Goal: Task Accomplishment & Management: Use online tool/utility

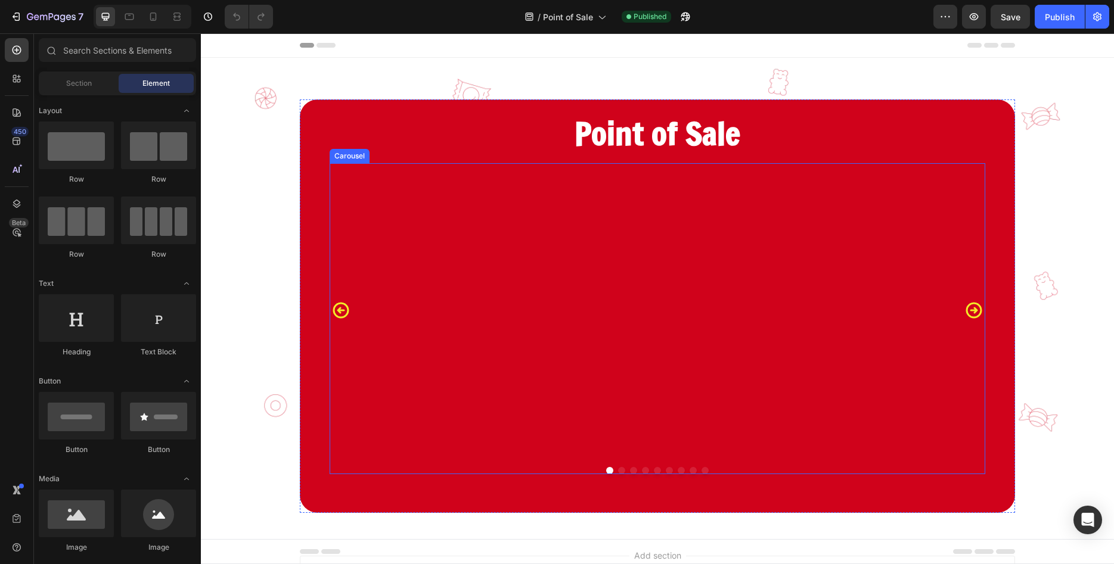
click at [971, 312] on icon "Carousel Next Arrow" at bounding box center [973, 311] width 19 height 60
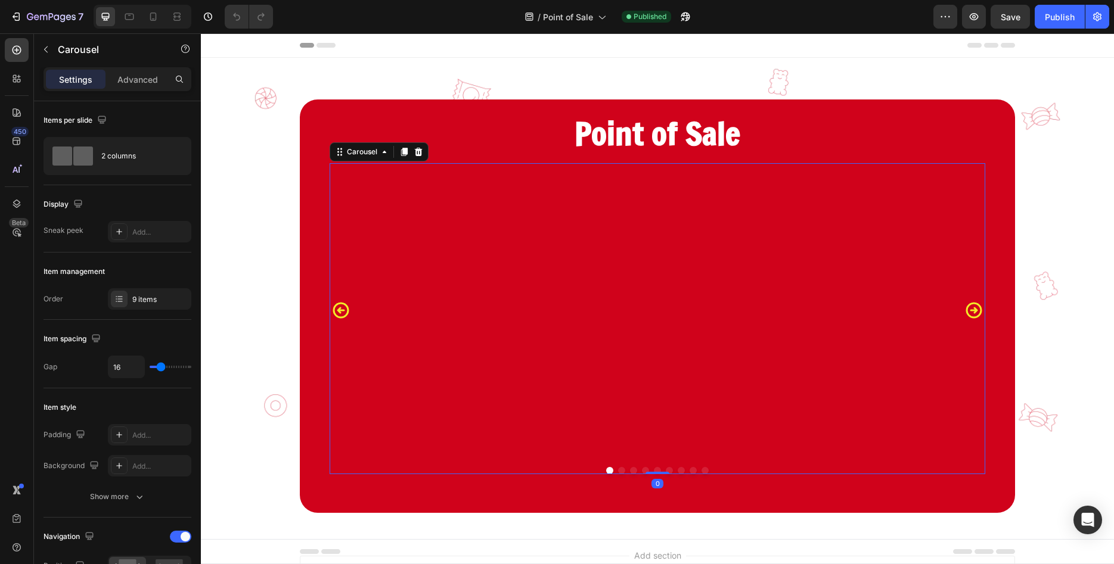
click at [971, 312] on icon "Carousel Next Arrow" at bounding box center [973, 311] width 19 height 60
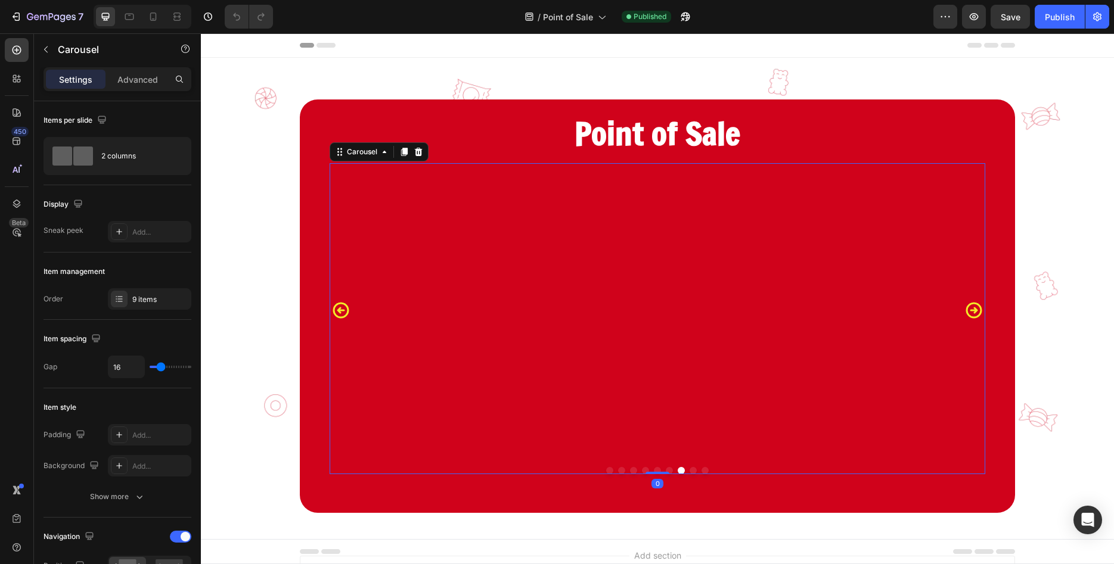
click at [971, 312] on icon "Carousel Next Arrow" at bounding box center [973, 311] width 19 height 60
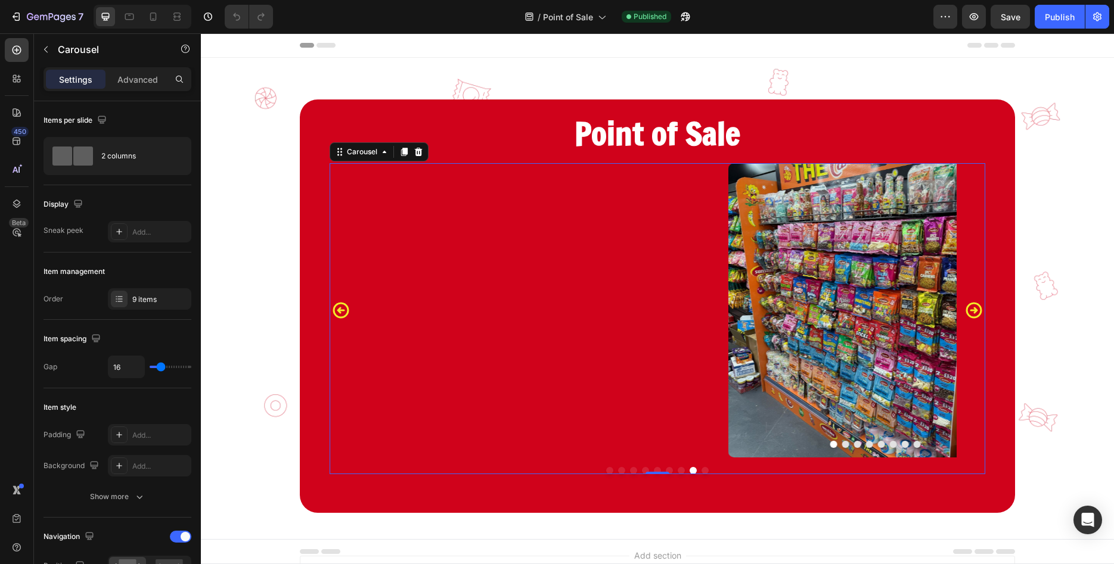
click at [971, 312] on icon "Carousel Next Arrow" at bounding box center [973, 311] width 19 height 60
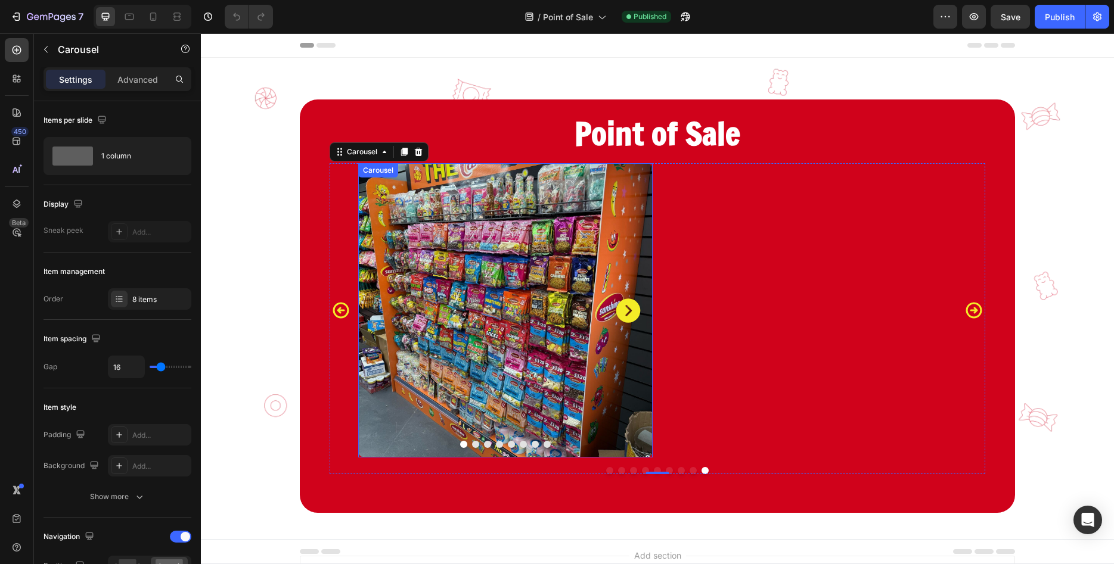
click at [634, 310] on icon "Carousel Next Arrow" at bounding box center [628, 311] width 24 height 24
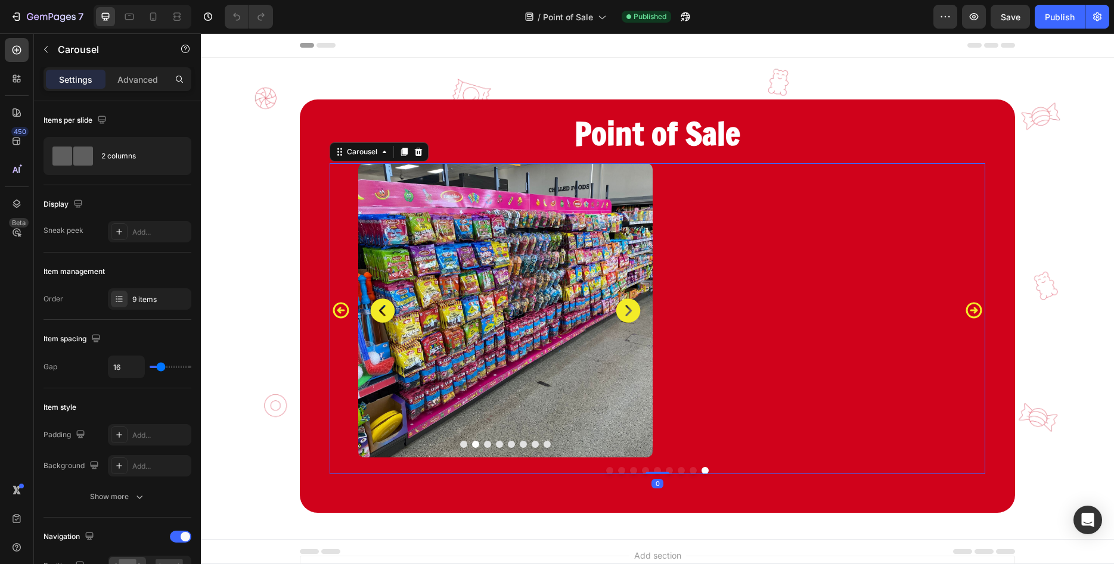
click at [972, 308] on icon "Carousel Next Arrow" at bounding box center [973, 311] width 19 height 60
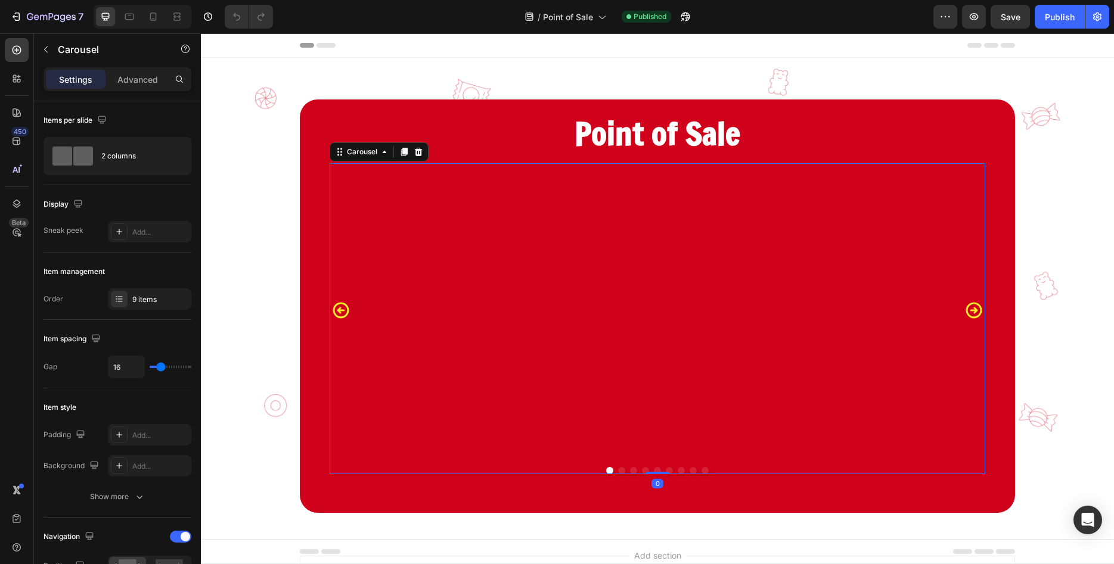
click at [775, 303] on div "Before After Image Comparison" at bounding box center [809, 310] width 294 height 294
click at [600, 295] on div "Before After Image Comparison" at bounding box center [505, 310] width 294 height 294
click at [17, 15] on icon "button" at bounding box center [16, 17] width 12 height 12
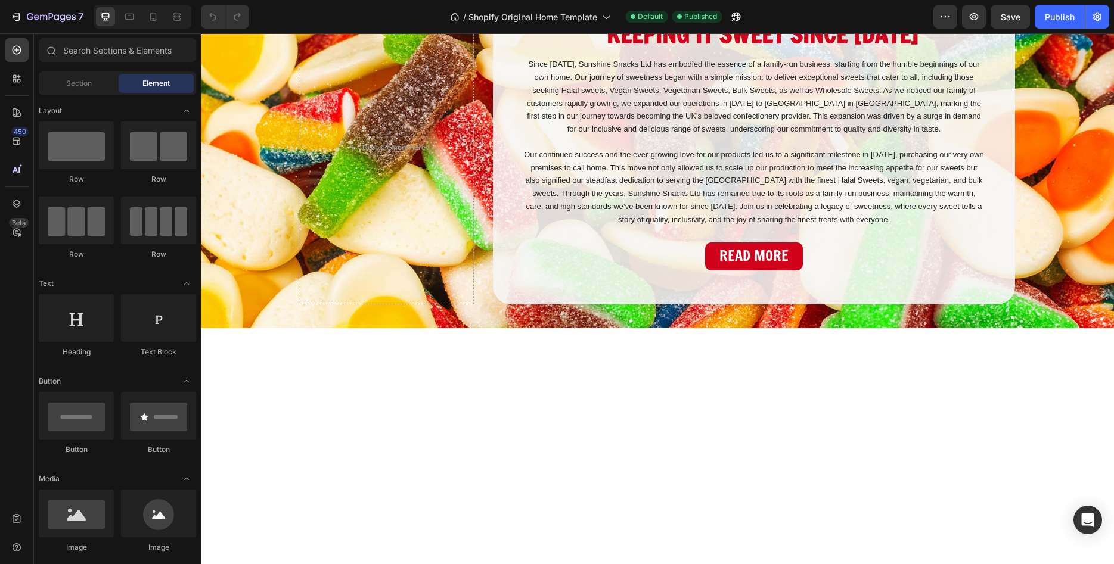
drag, startPoint x: 590, startPoint y: 300, endPoint x: 586, endPoint y: 307, distance: 8.0
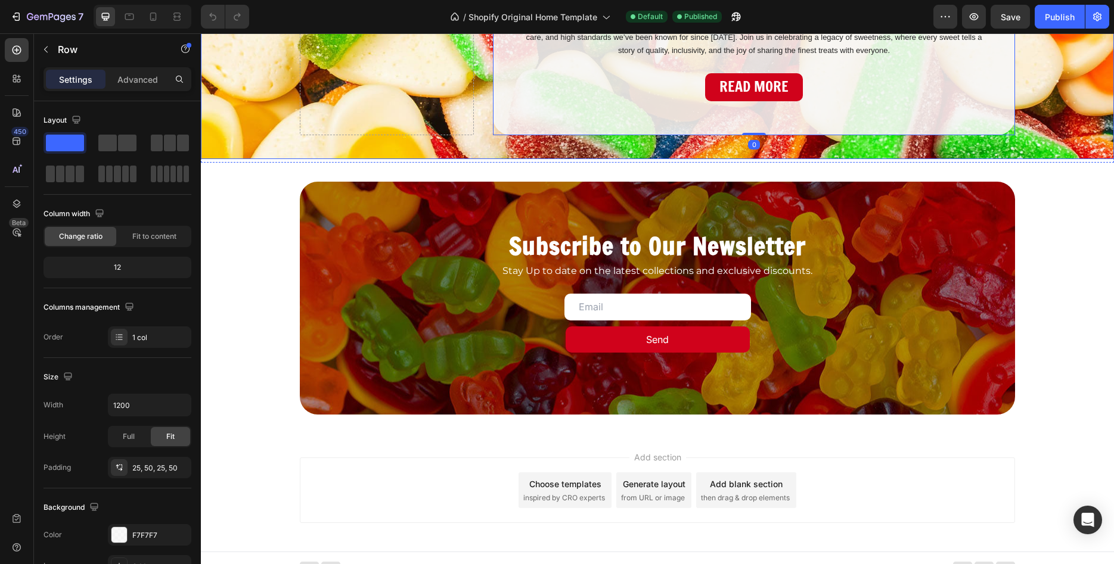
scroll to position [2857, 0]
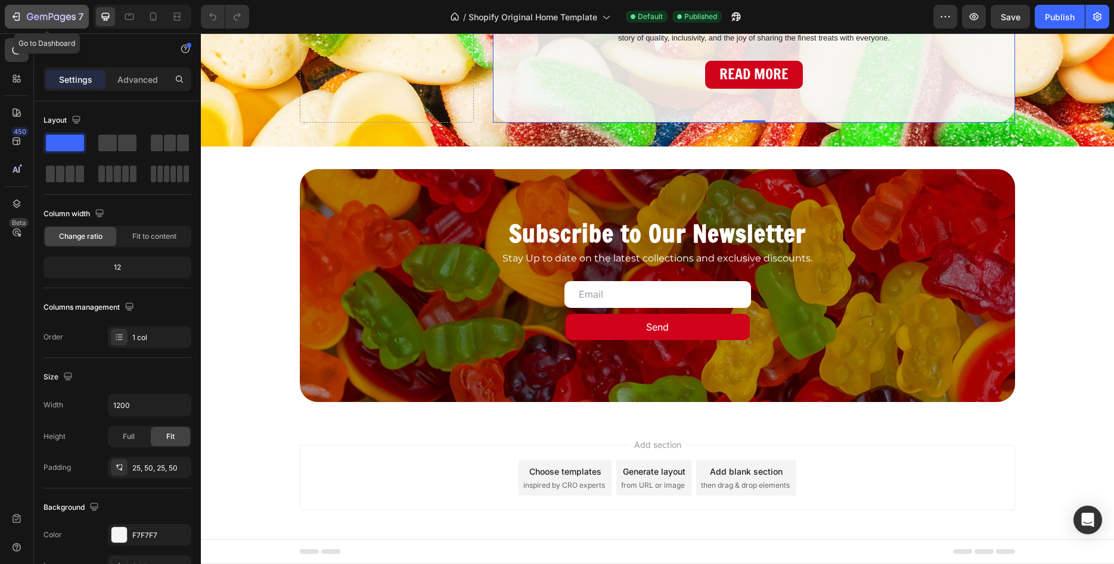
click at [23, 12] on div "7" at bounding box center [46, 17] width 73 height 14
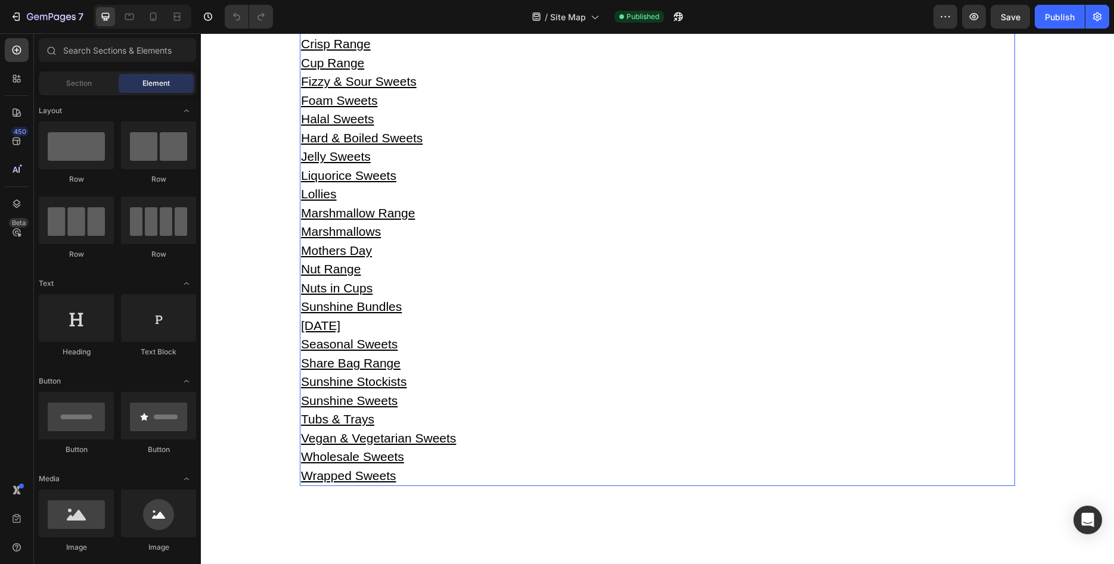
scroll to position [486, 0]
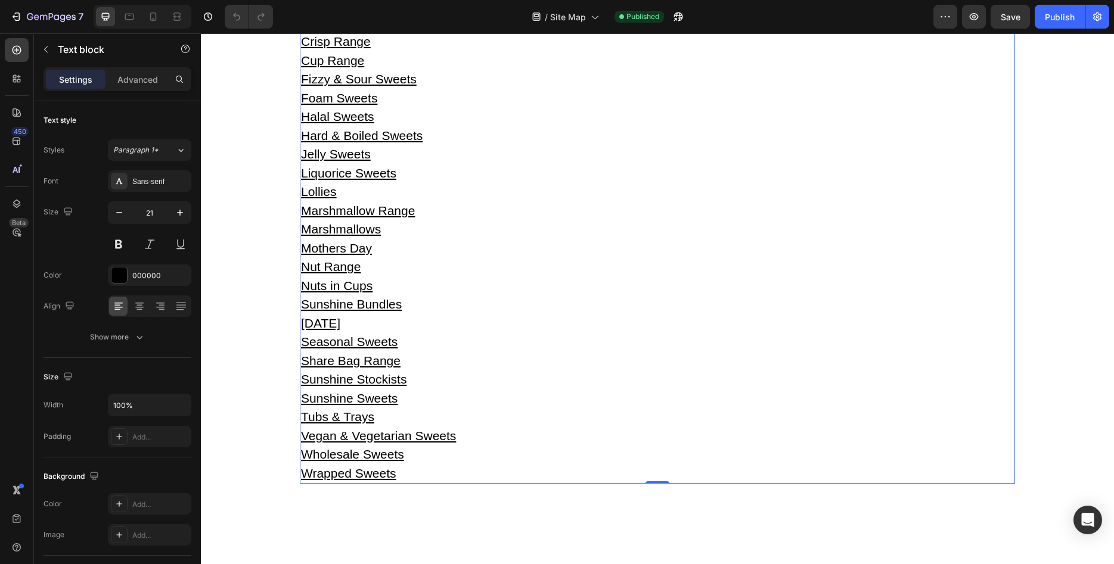
click at [356, 324] on p "[DATE]" at bounding box center [657, 323] width 713 height 19
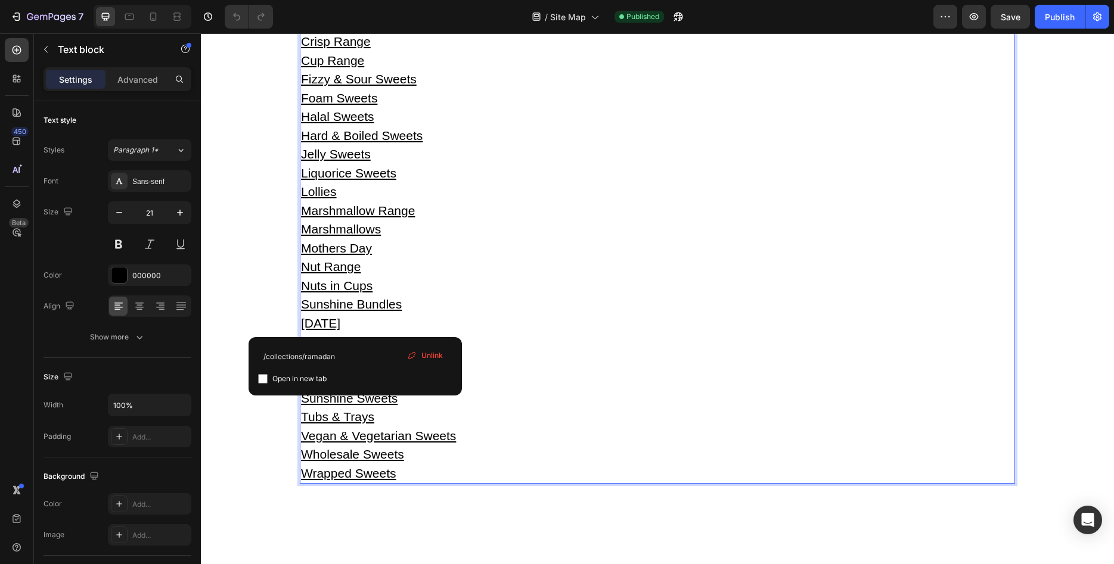
scroll to position [0, 0]
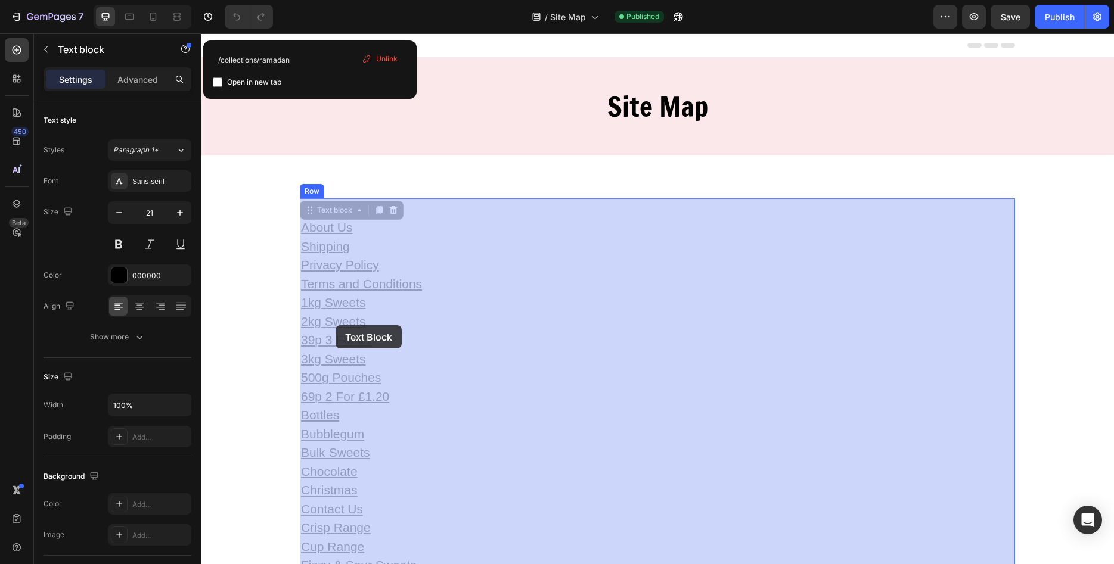
drag, startPoint x: 361, startPoint y: 328, endPoint x: 335, endPoint y: 325, distance: 25.7
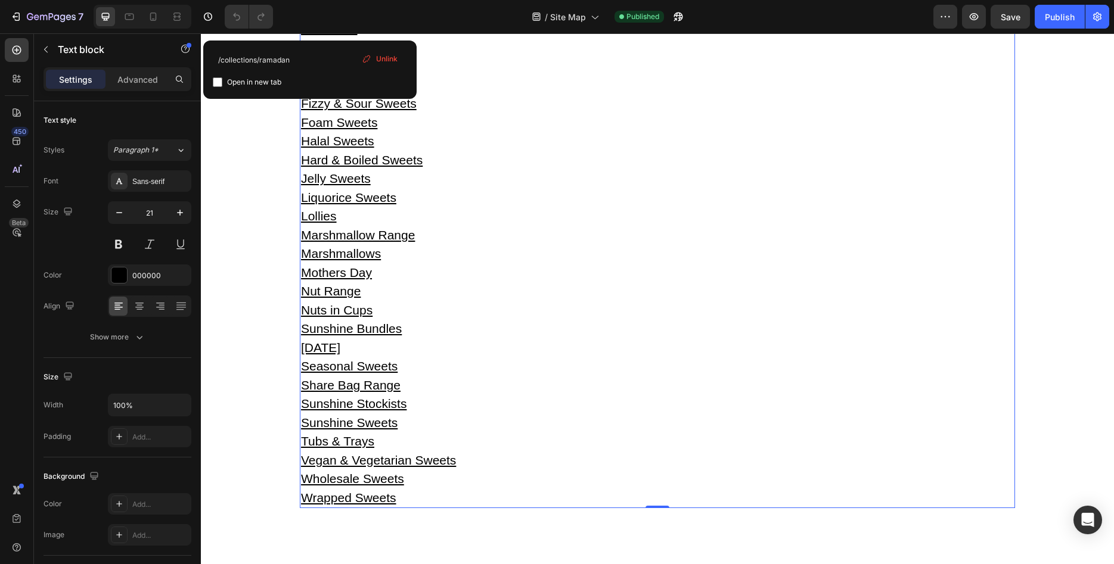
scroll to position [547, 0]
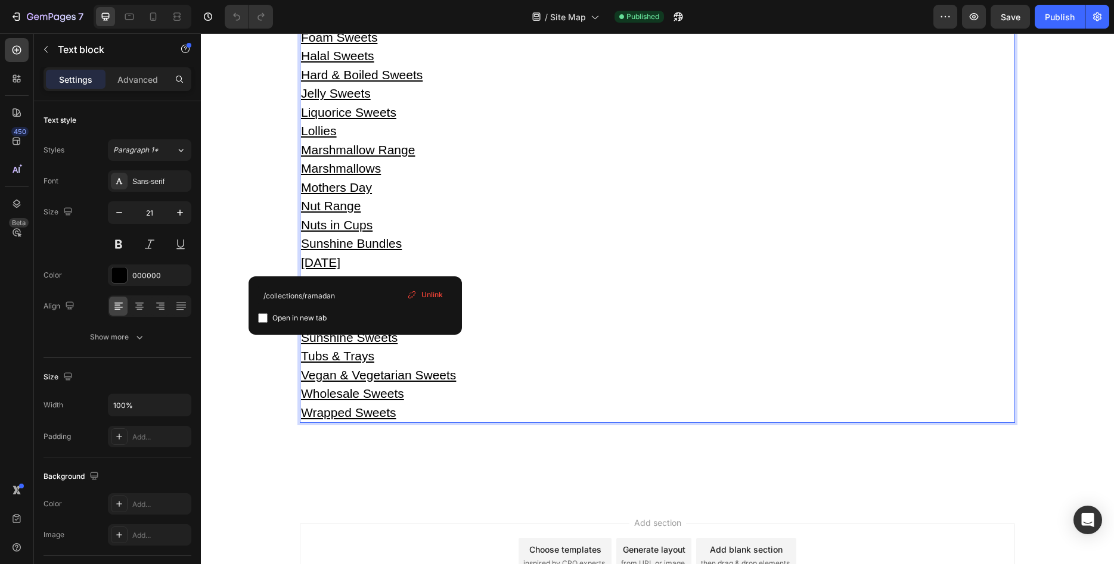
click at [364, 263] on p "[DATE] ⁠⁠⁠⁠⁠⁠⁠" at bounding box center [657, 262] width 713 height 19
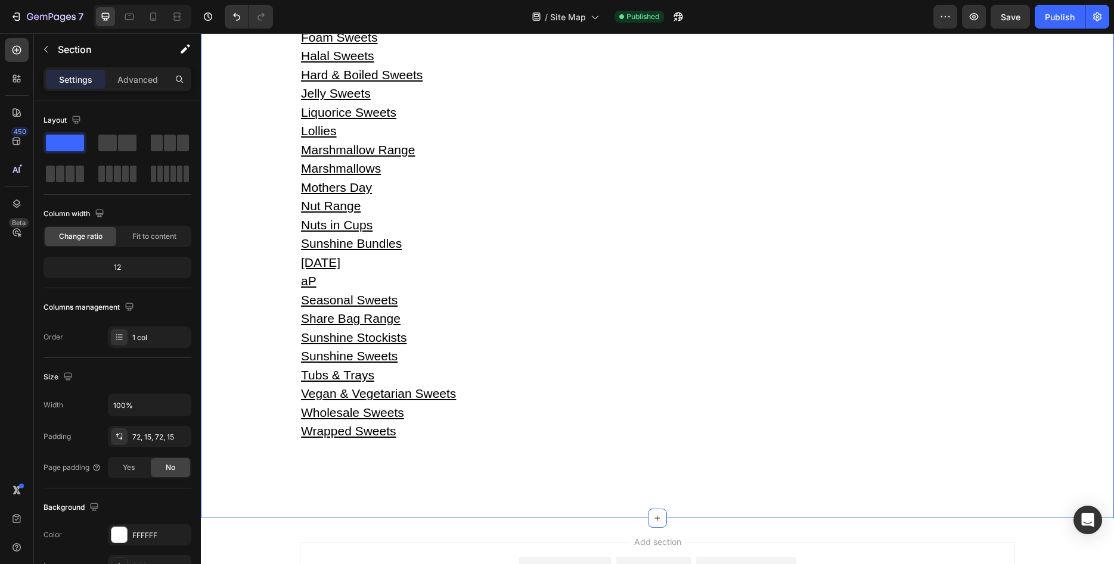
drag, startPoint x: 273, startPoint y: 236, endPoint x: 287, endPoint y: 238, distance: 14.5
click at [274, 235] on div "Home About Us Shipping Privacy Policy Terms and Conditions 1kg Sweets 2kg Sweet…" at bounding box center [657, 63] width 895 height 824
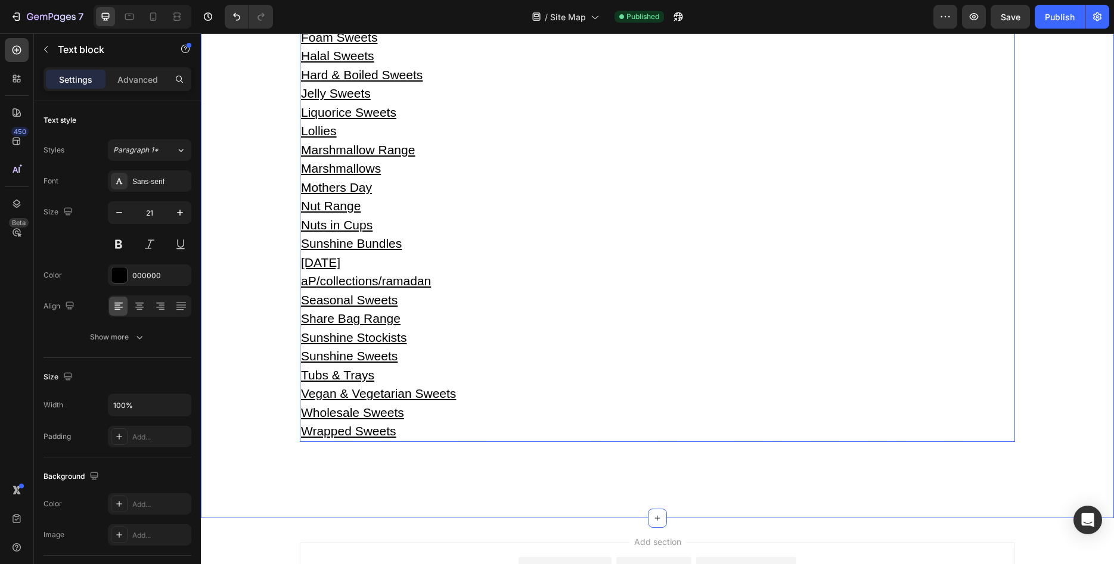
click at [326, 283] on u "/collections/ramadan" at bounding box center [373, 281] width 115 height 14
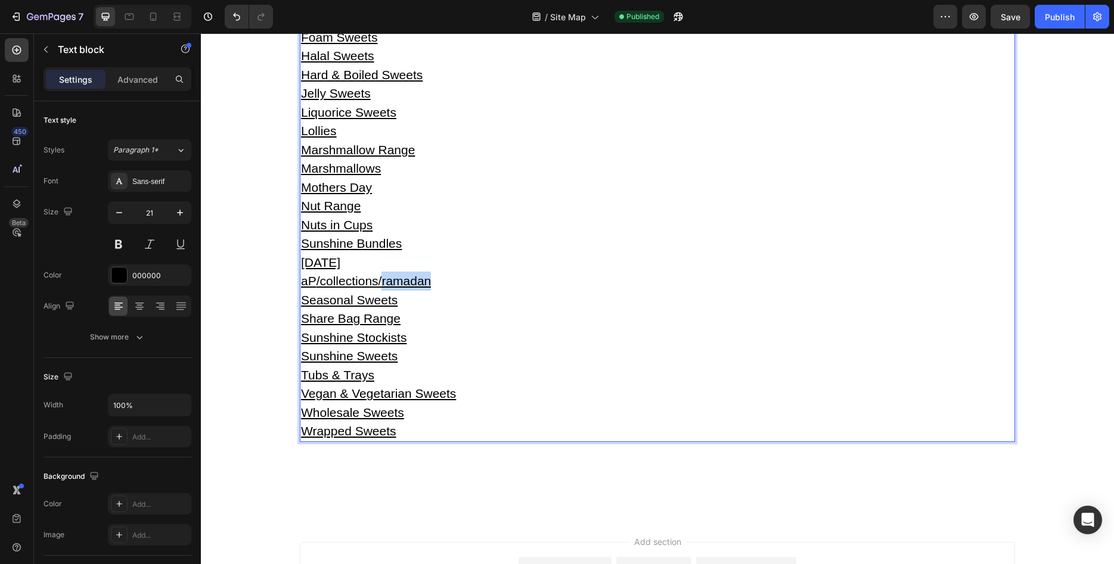
click at [424, 286] on u "/collections/ramadan" at bounding box center [373, 281] width 115 height 14
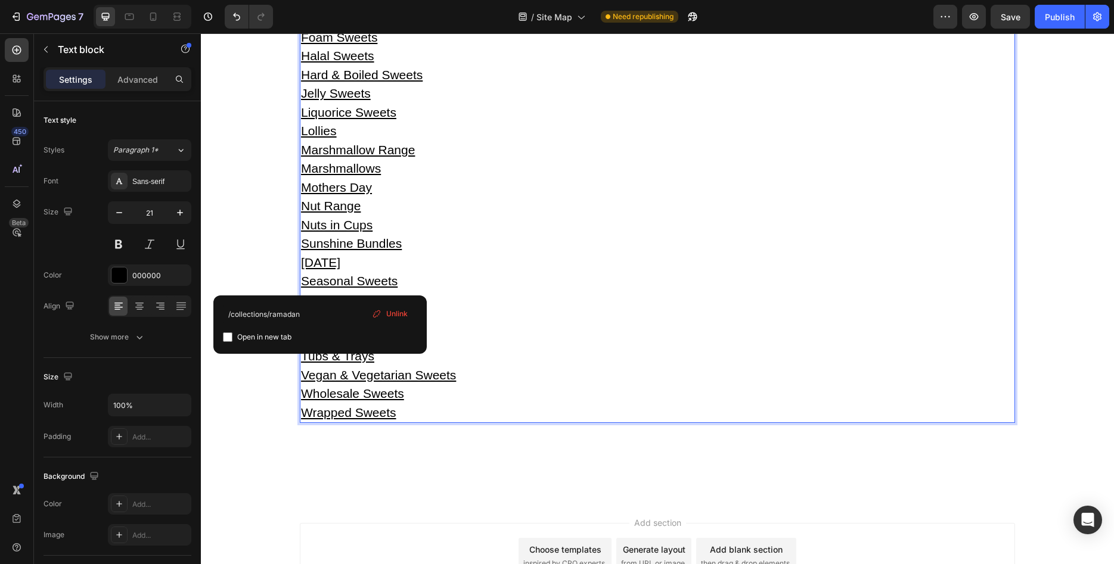
type input "/collections/sunshine-bundles"
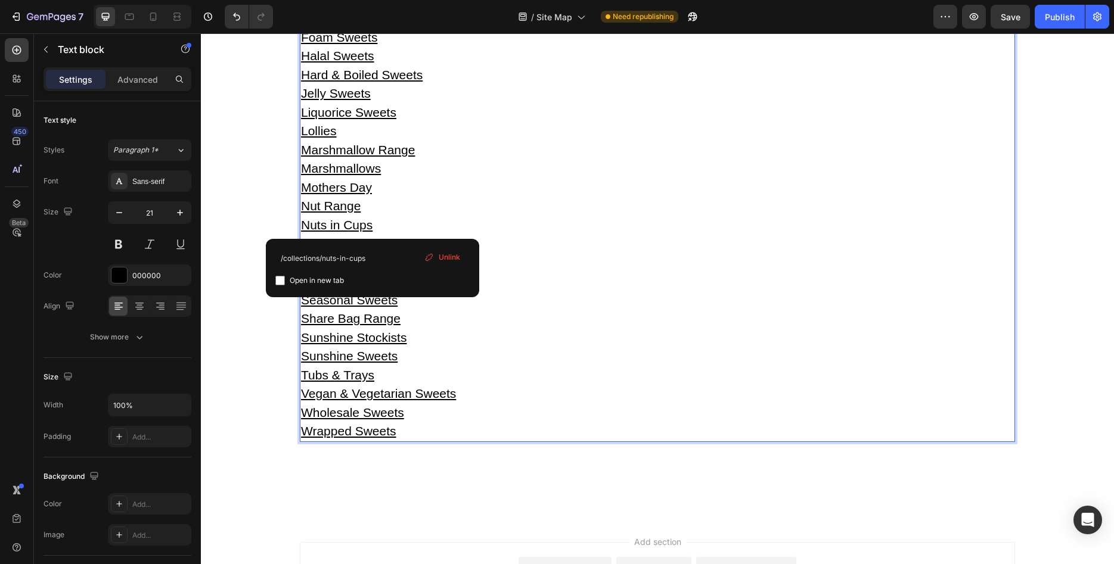
click at [696, 220] on p "Nuts in Cups" at bounding box center [657, 225] width 713 height 19
click at [619, 427] on p "Wrapped Sweets" at bounding box center [657, 431] width 713 height 19
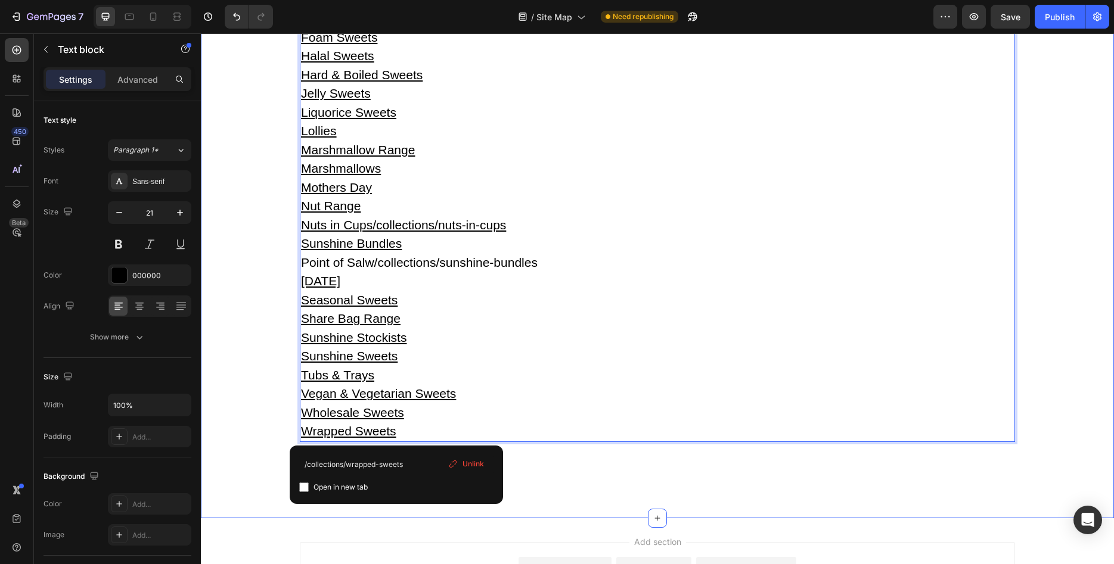
click at [265, 334] on div "Home About Us Shipping Privacy Policy Terms and Conditions 1kg Sweets 2kg Sweet…" at bounding box center [657, 63] width 895 height 824
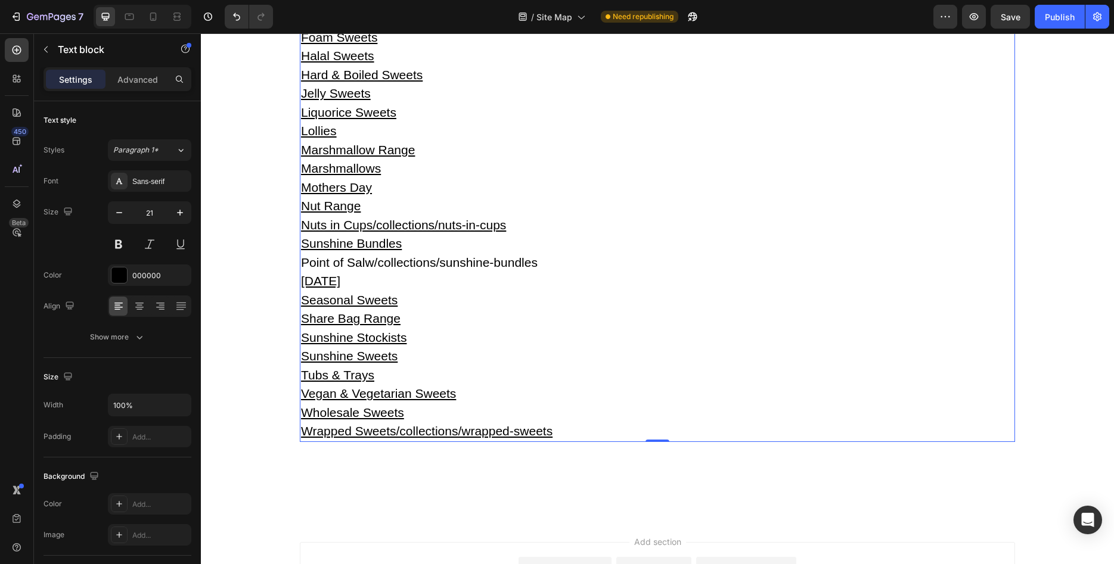
click at [372, 260] on p "Point of Salw /collections/sunshine-bundles" at bounding box center [657, 262] width 713 height 19
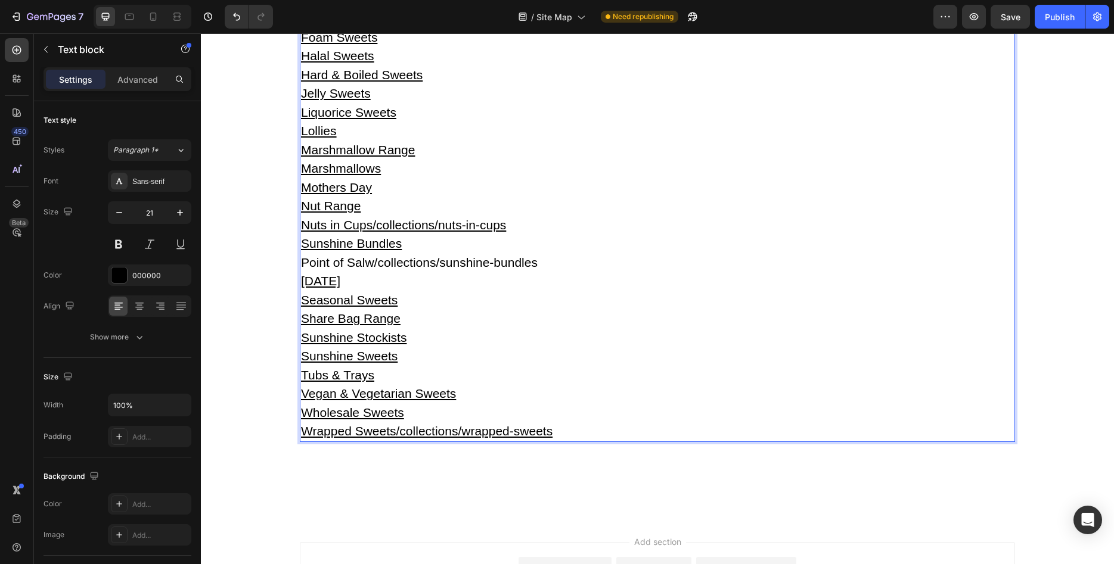
click at [542, 268] on p "Point of Salw /collections/sunshine-bundles" at bounding box center [657, 262] width 713 height 19
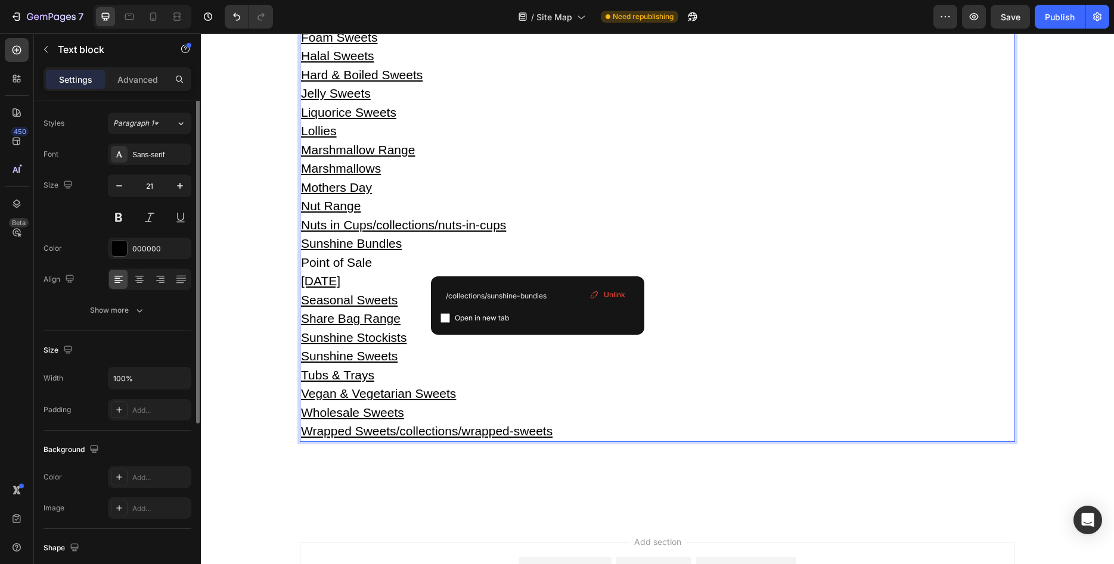
scroll to position [0, 0]
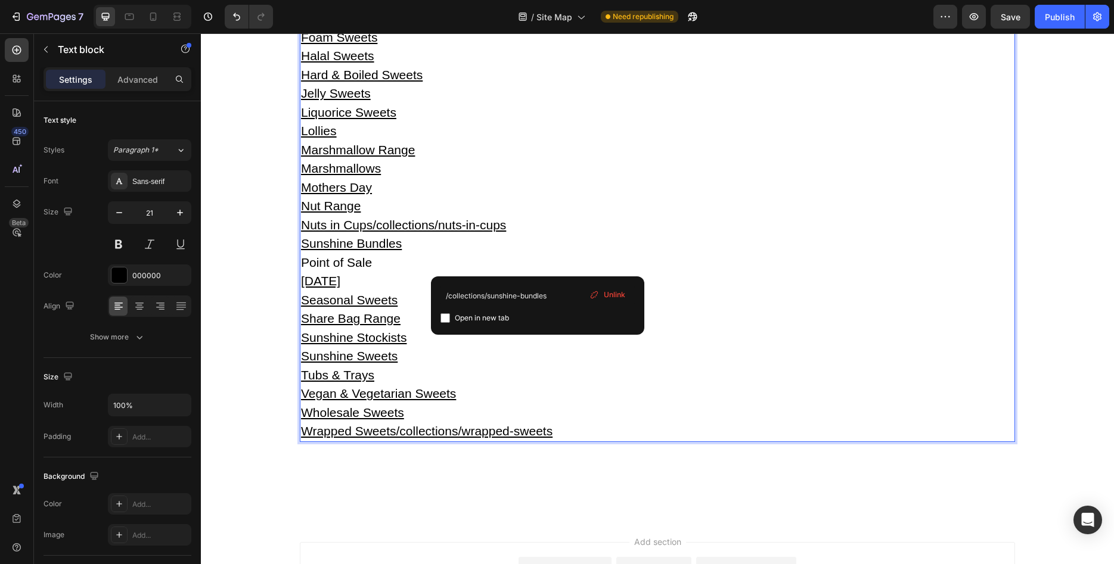
click at [386, 263] on p "Point of Sale" at bounding box center [657, 262] width 713 height 19
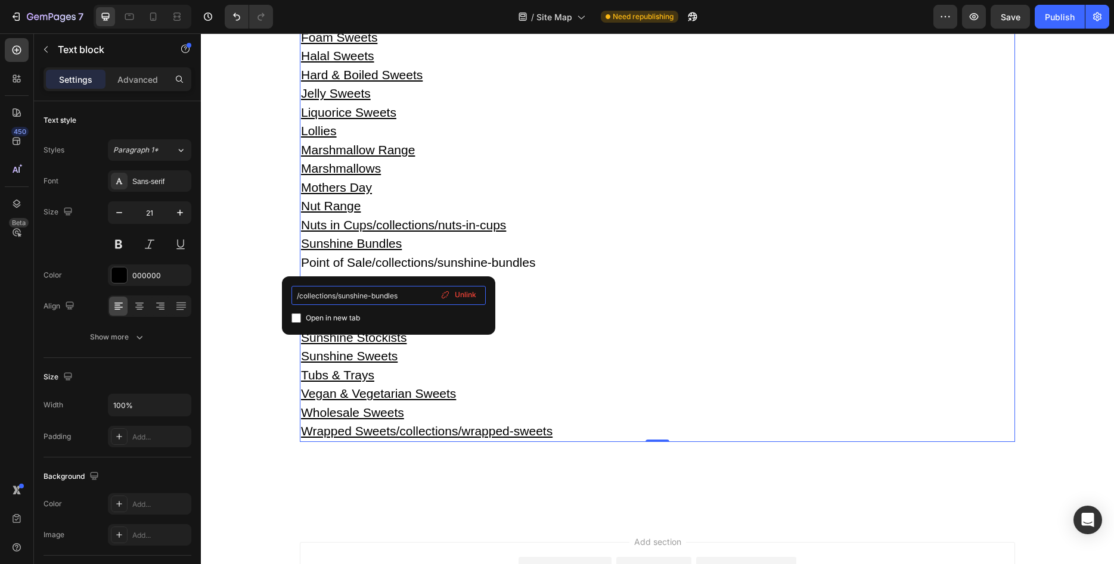
drag, startPoint x: 420, startPoint y: 293, endPoint x: 269, endPoint y: 289, distance: 150.9
click at [291, 289] on input "/collections/sunshine-bundles" at bounding box center [388, 295] width 194 height 19
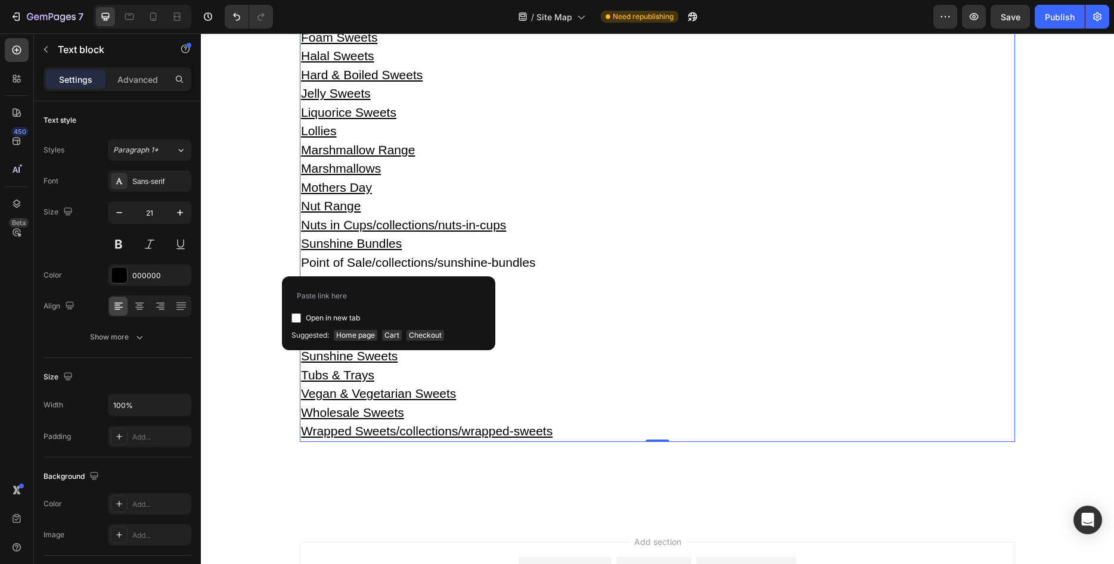
click at [342, 318] on span "Open in new tab" at bounding box center [333, 318] width 54 height 14
click at [341, 318] on span "Open in new tab" at bounding box center [333, 318] width 54 height 14
checkbox input "false"
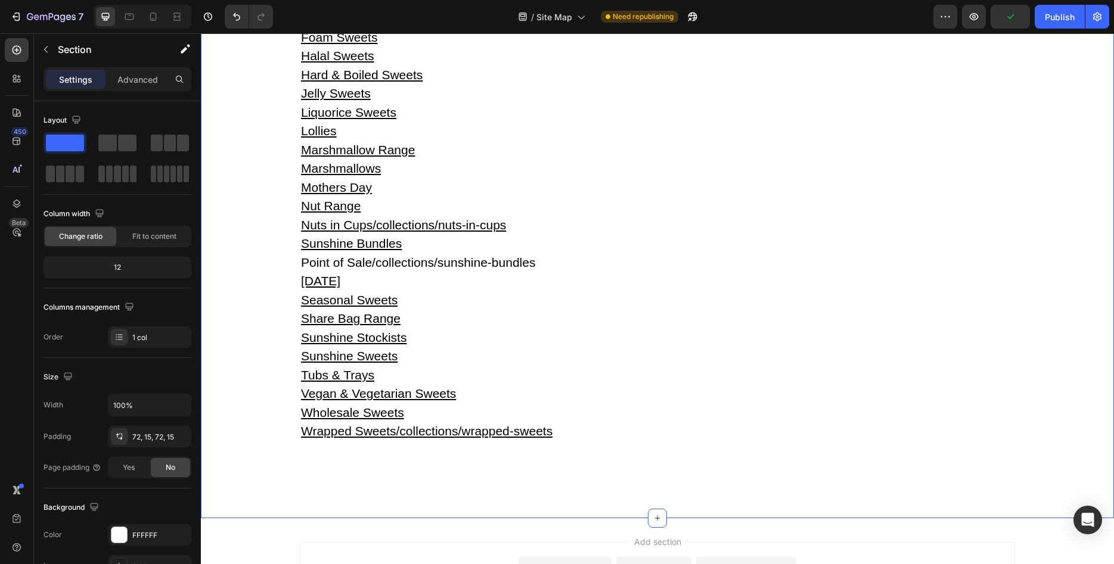
click at [249, 345] on div "Home About Us Shipping Privacy Policy Terms and Conditions 1kg Sweets 2kg Sweet…" at bounding box center [657, 63] width 895 height 824
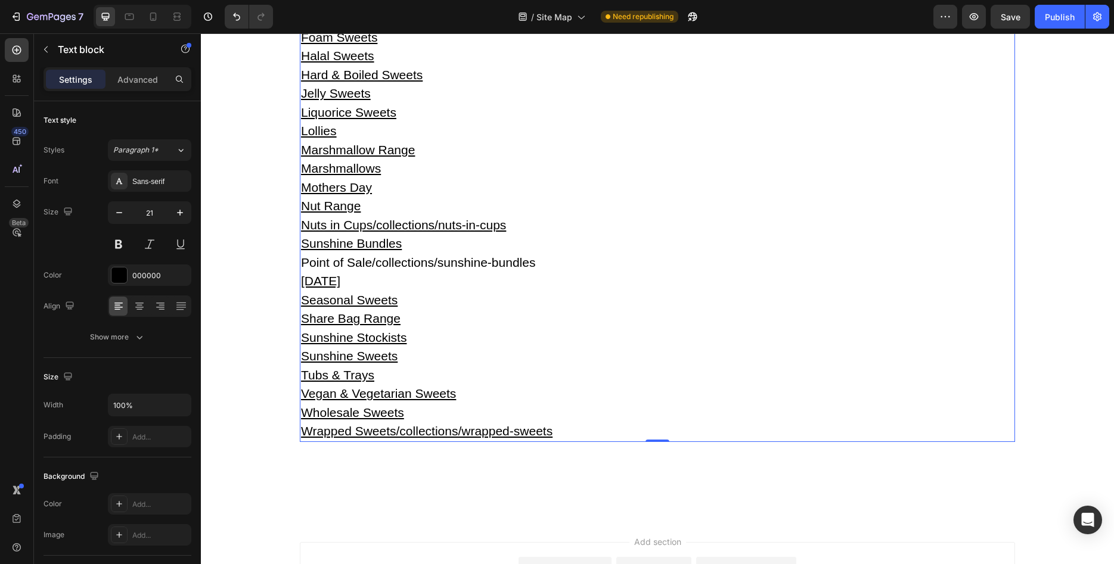
click at [349, 263] on p "Point of Sale/collections/sunshine-bundles" at bounding box center [657, 262] width 713 height 19
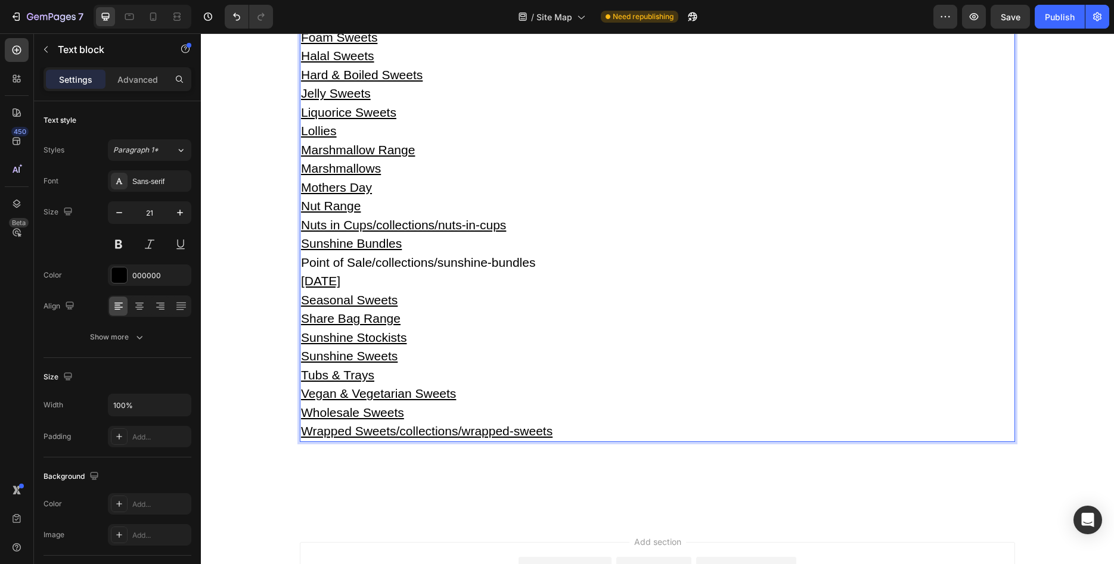
click at [481, 263] on p "Point of Sale/collections/sunshine-bundles" at bounding box center [657, 262] width 713 height 19
drag, startPoint x: 550, startPoint y: 266, endPoint x: 267, endPoint y: 268, distance: 283.1
click at [300, 266] on div "Home About Us Shipping Privacy Policy Terms and Conditions 1kg Sweets 2kg Sweet…" at bounding box center [657, 46] width 715 height 791
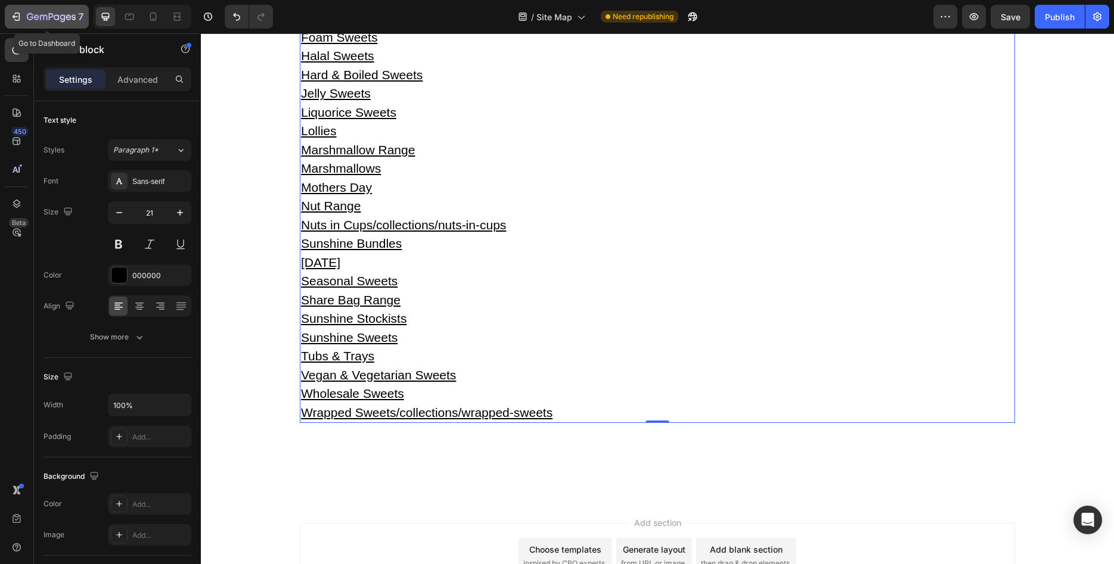
click at [71, 12] on div "7" at bounding box center [55, 17] width 57 height 14
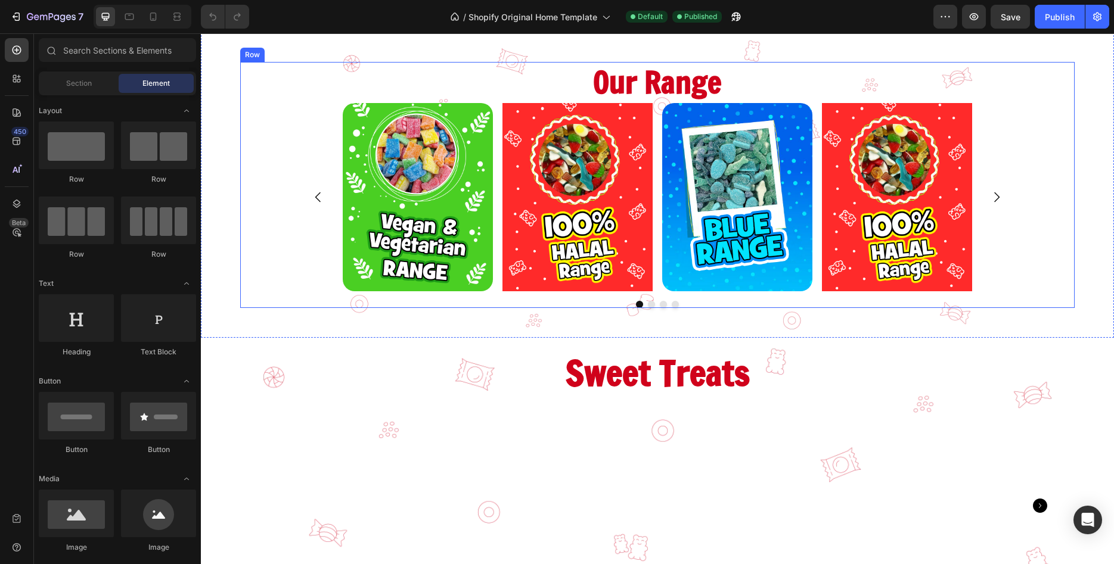
scroll to position [243, 0]
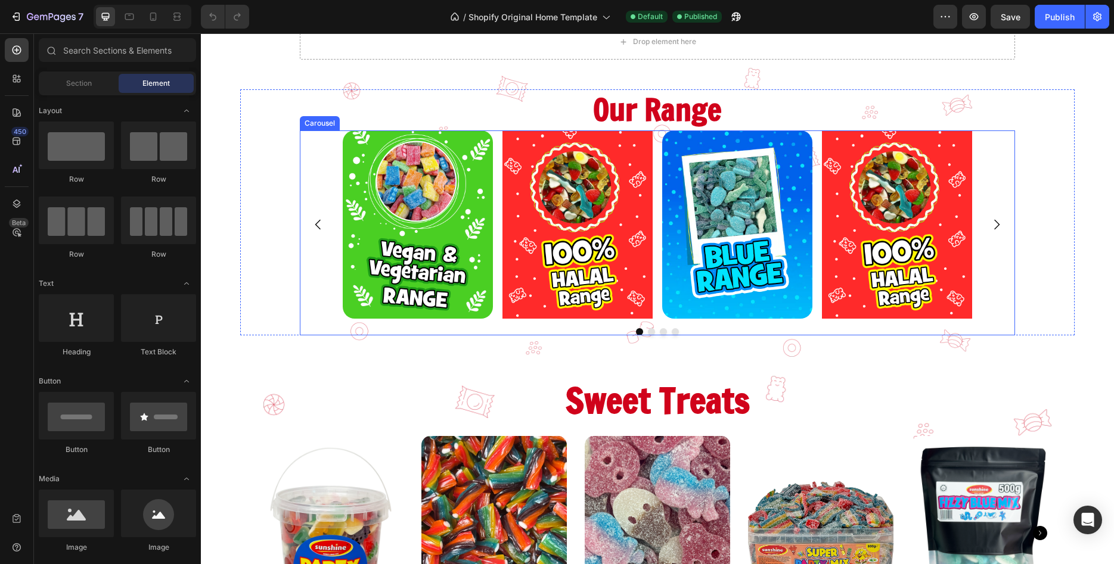
click at [997, 226] on icon "Carousel Next Arrow" at bounding box center [996, 225] width 14 height 14
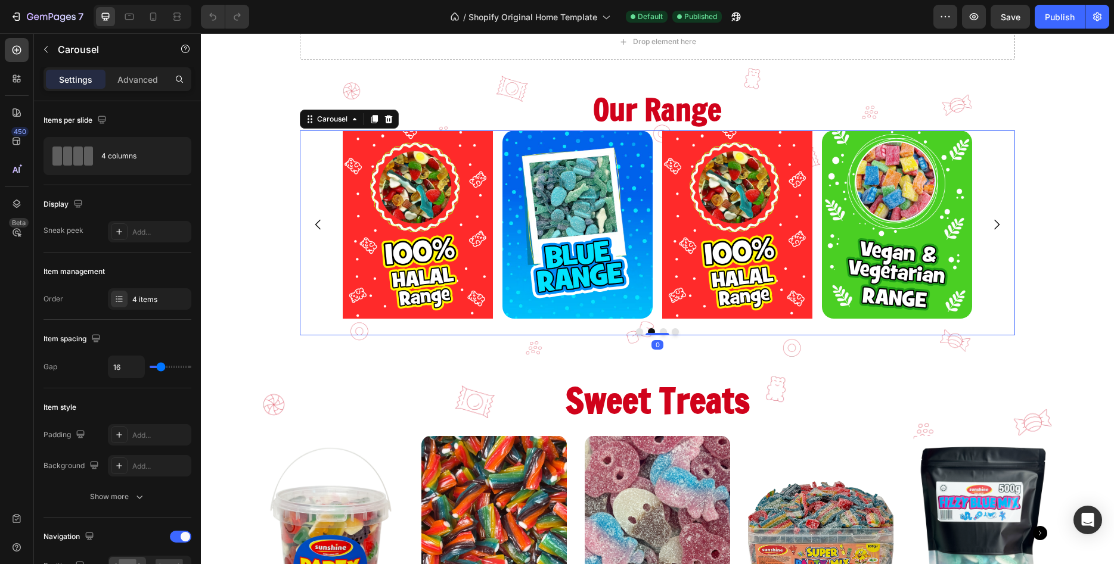
click at [995, 226] on icon "Carousel Next Arrow" at bounding box center [996, 225] width 14 height 14
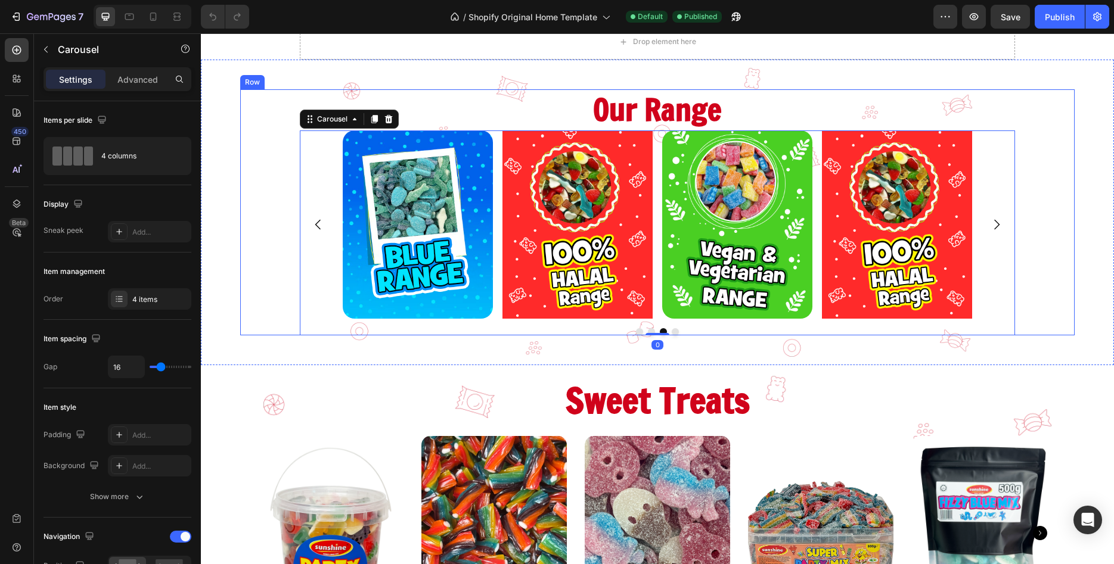
scroll to position [304, 0]
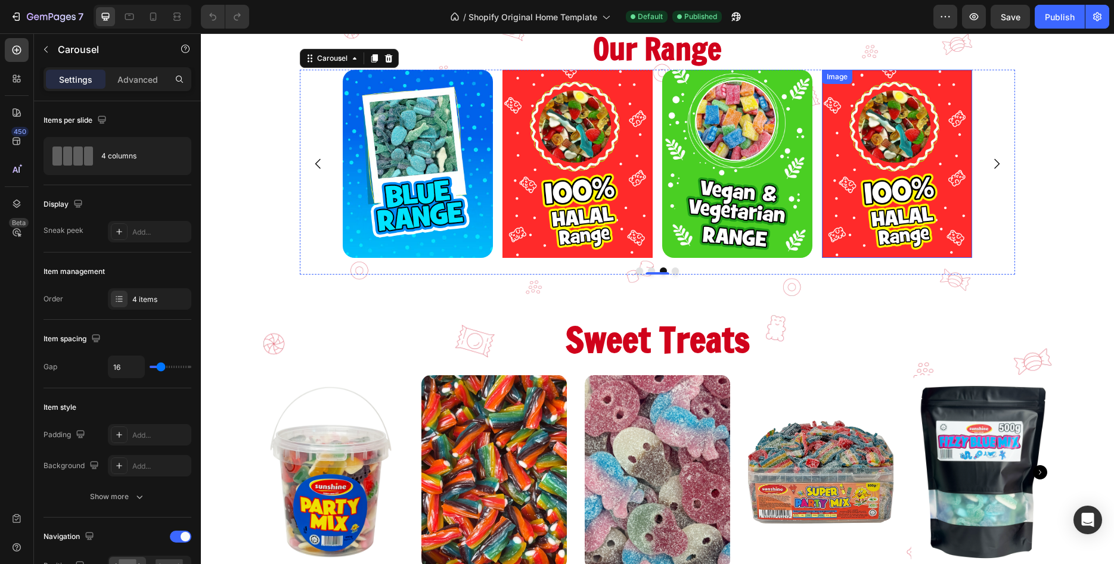
click at [961, 199] on img at bounding box center [897, 164] width 150 height 188
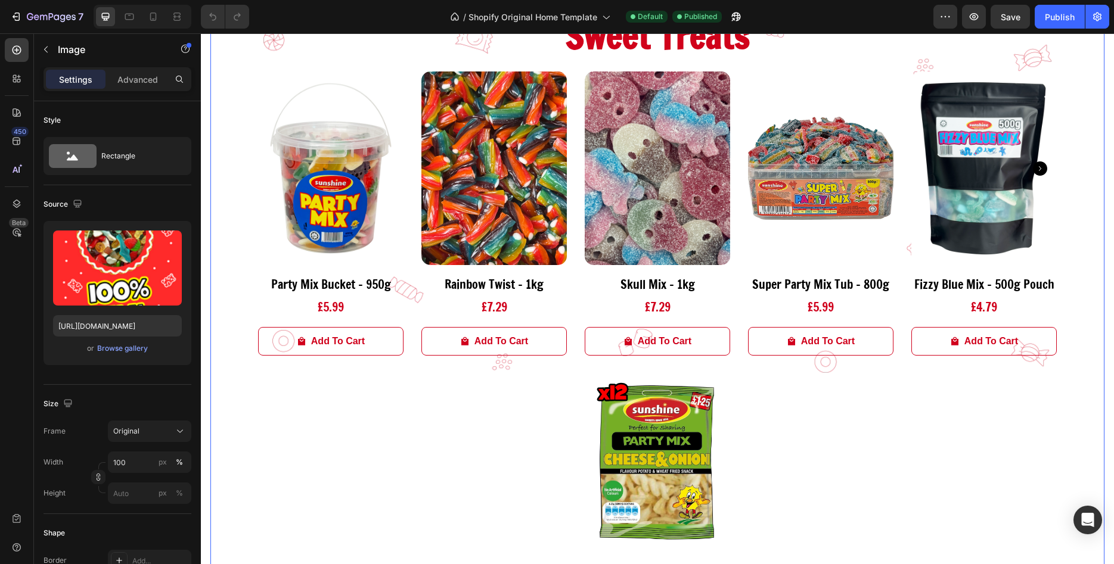
scroll to position [851, 0]
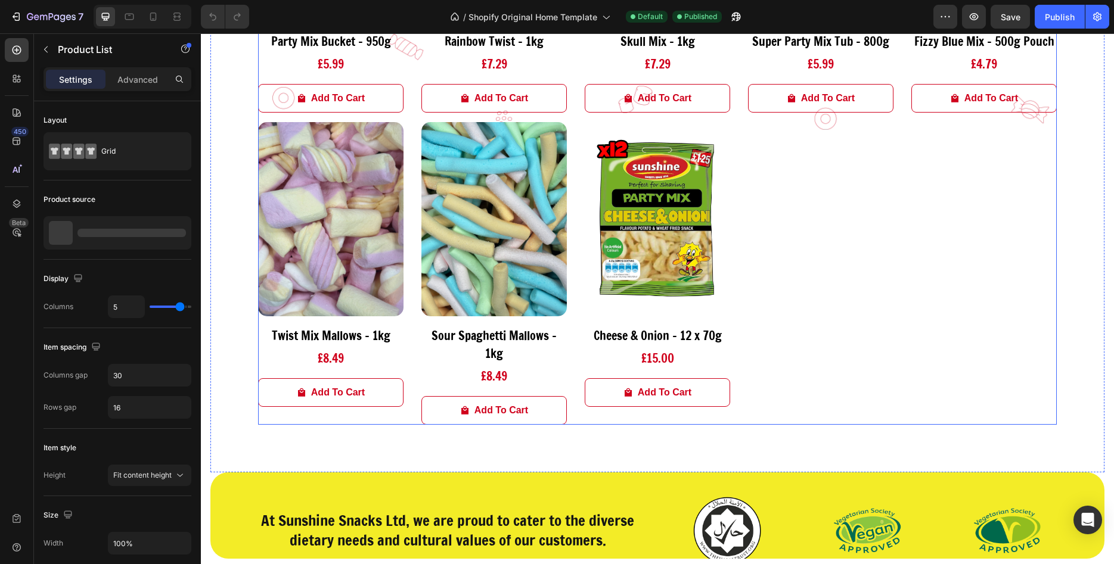
click at [841, 238] on div "Product Images Party Mix Bucket - 950g Product Title £5.99 Product Price Produc…" at bounding box center [657, 126] width 799 height 597
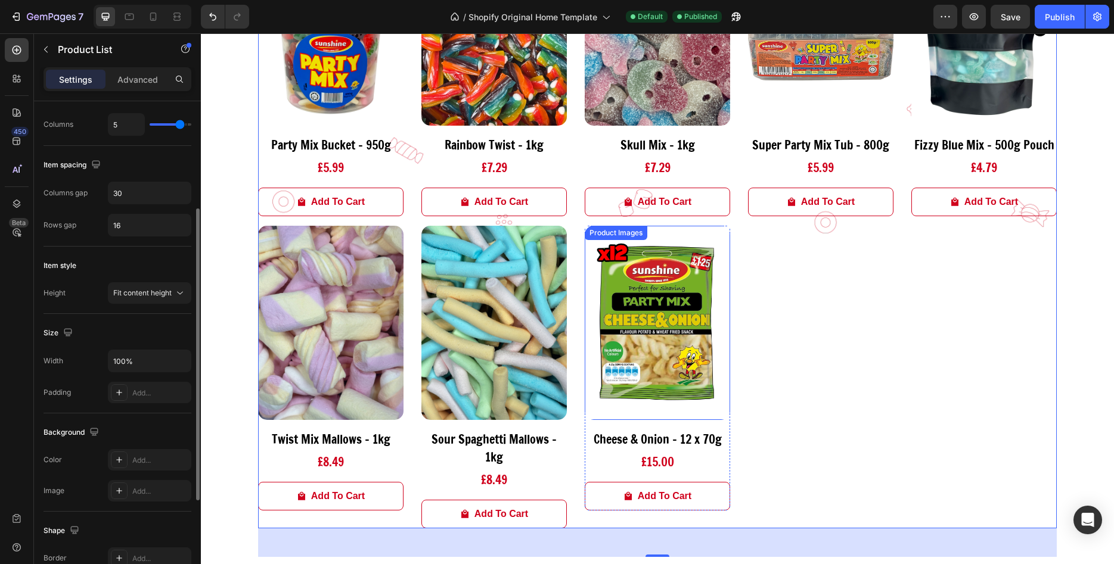
scroll to position [608, 0]
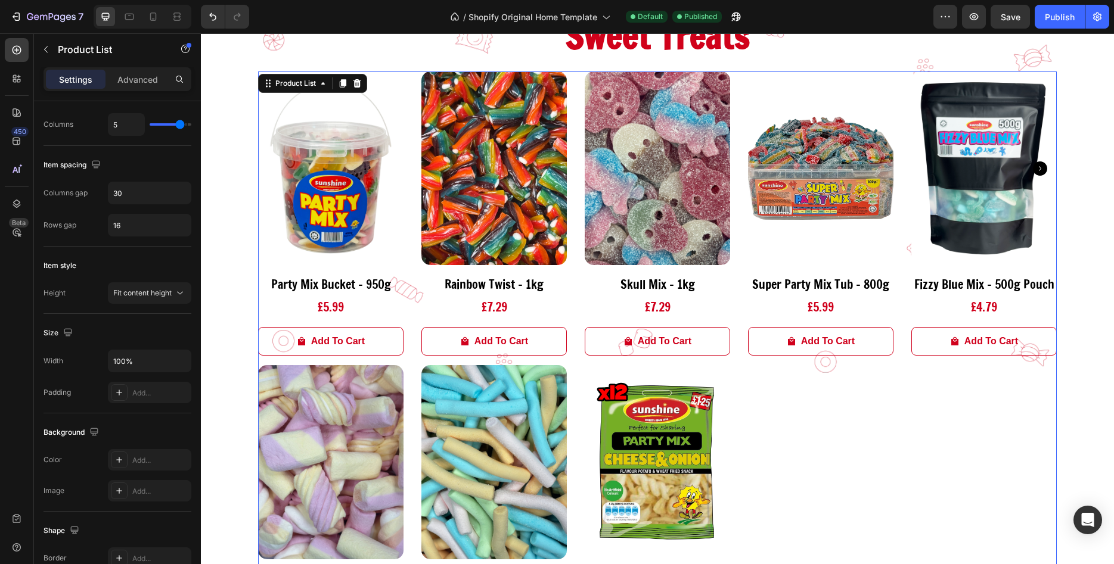
click at [811, 413] on div "Product Images Party Mix Bucket - 950g Product Title £5.99 Product Price Produc…" at bounding box center [657, 370] width 799 height 597
click at [776, 426] on div "Product Images Party Mix Bucket - 950g Product Title £5.99 Product Price Produc…" at bounding box center [657, 370] width 799 height 597
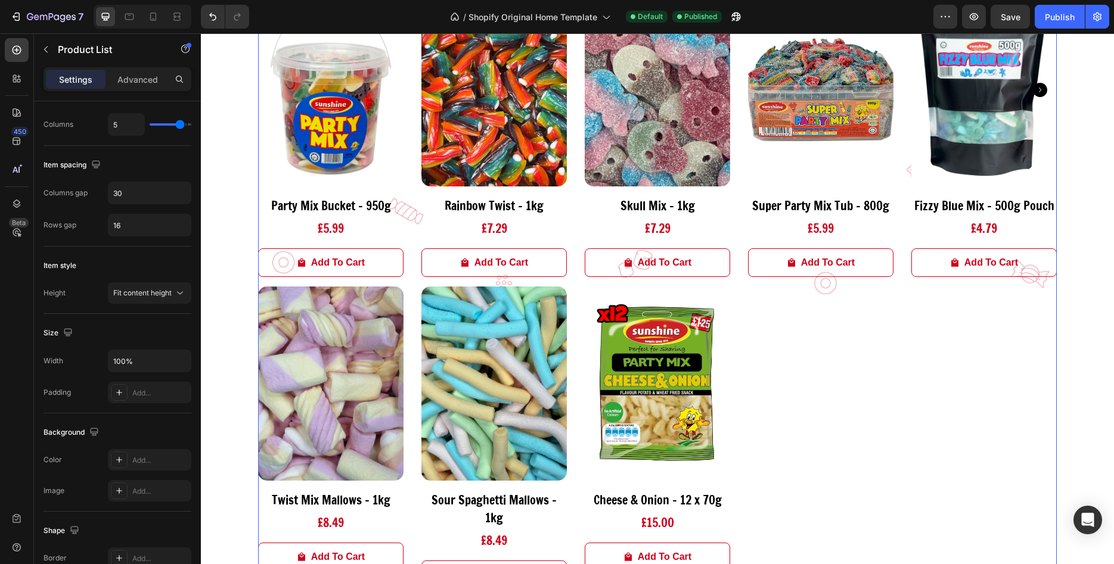
scroll to position [730, 0]
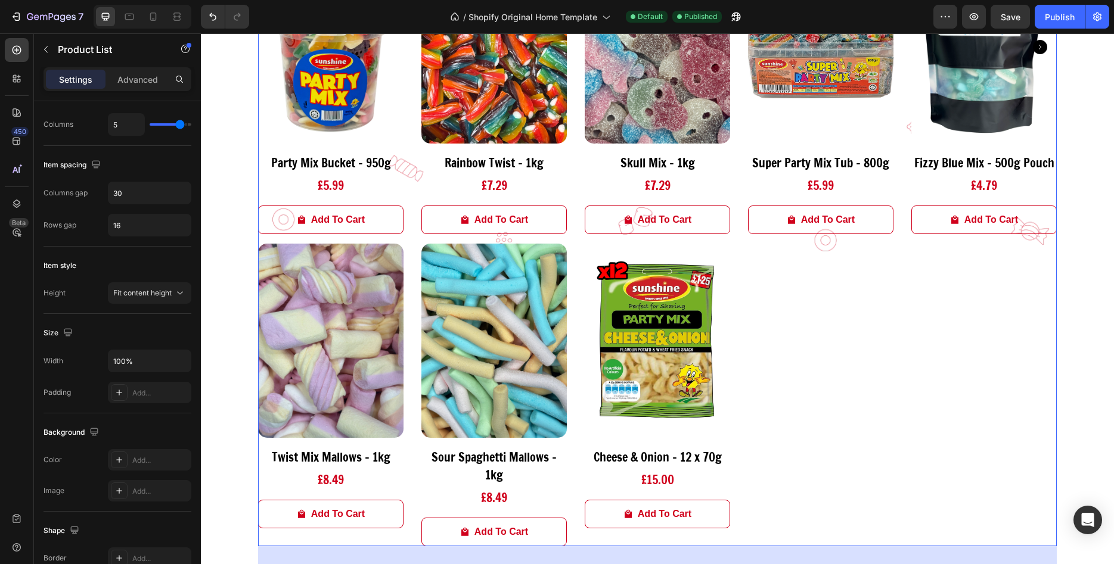
click at [800, 365] on div "Product Images Party Mix Bucket - 950g Product Title £5.99 Product Price Produc…" at bounding box center [657, 248] width 799 height 597
click at [912, 354] on div "Product Images Party Mix Bucket - 950g Product Title £5.99 Product Price Produc…" at bounding box center [657, 248] width 799 height 597
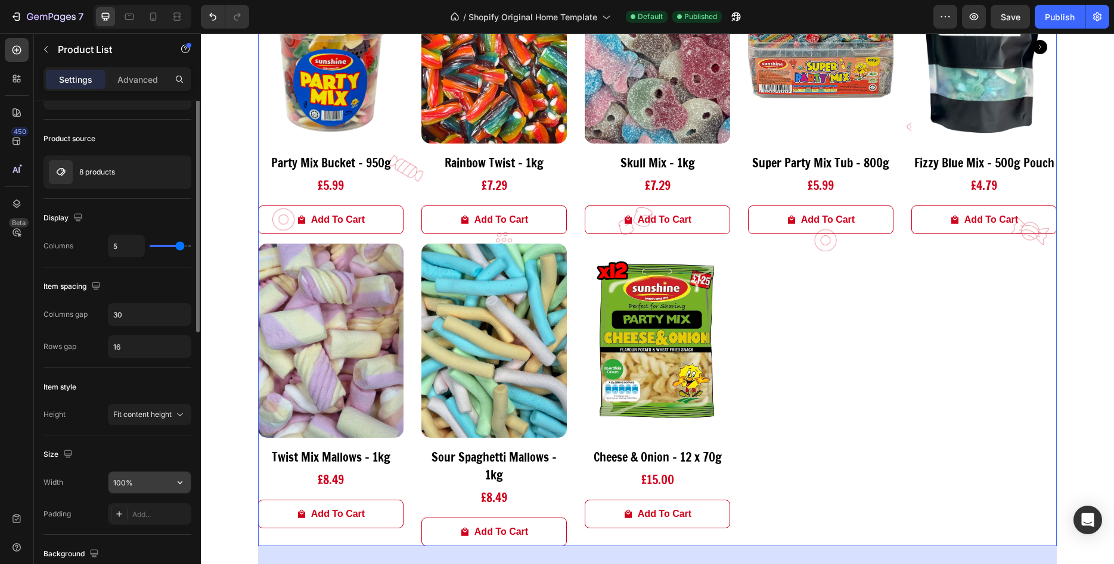
scroll to position [0, 0]
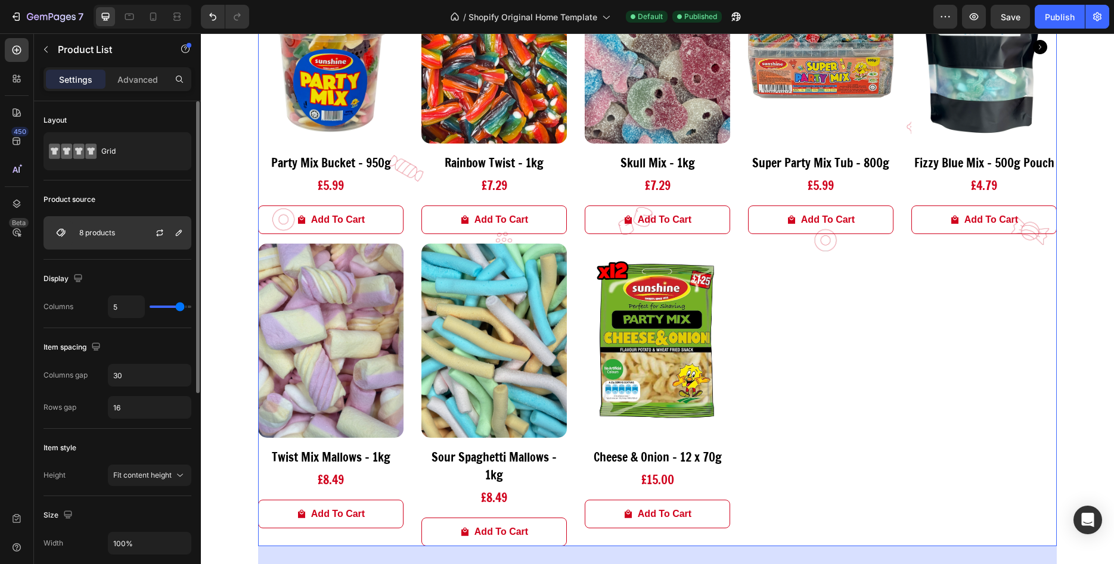
click at [131, 241] on div "8 products" at bounding box center [118, 232] width 148 height 33
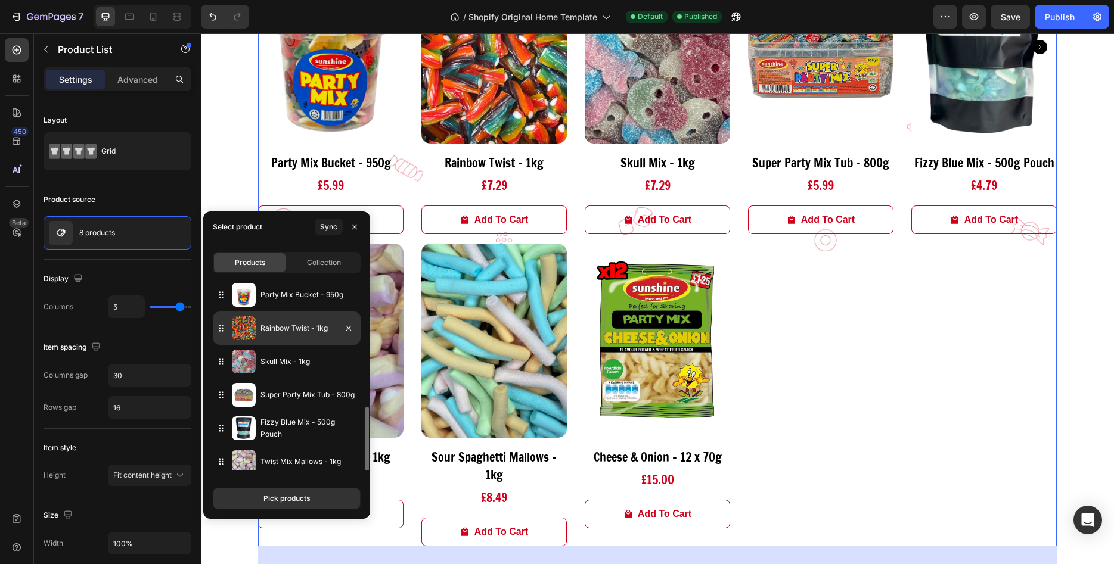
scroll to position [75, 0]
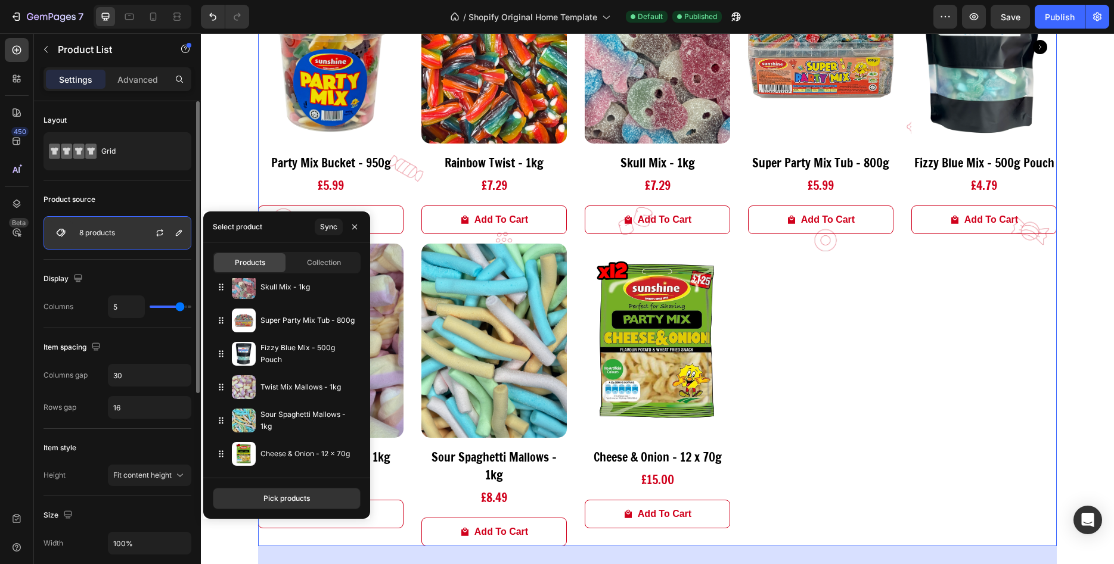
click at [130, 241] on div "8 products" at bounding box center [118, 232] width 148 height 33
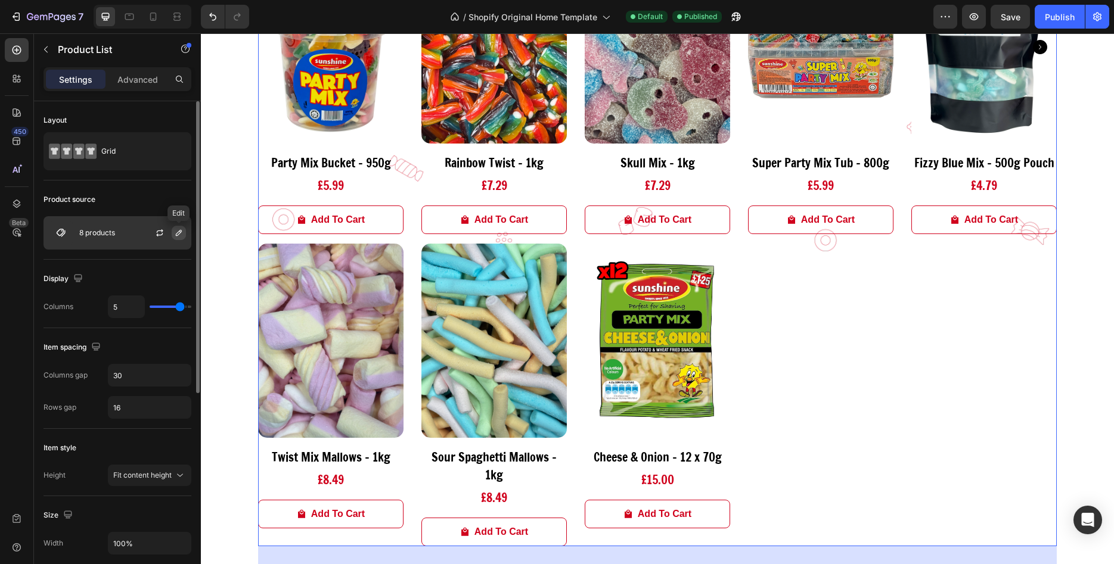
click at [178, 235] on icon "button" at bounding box center [179, 233] width 6 height 6
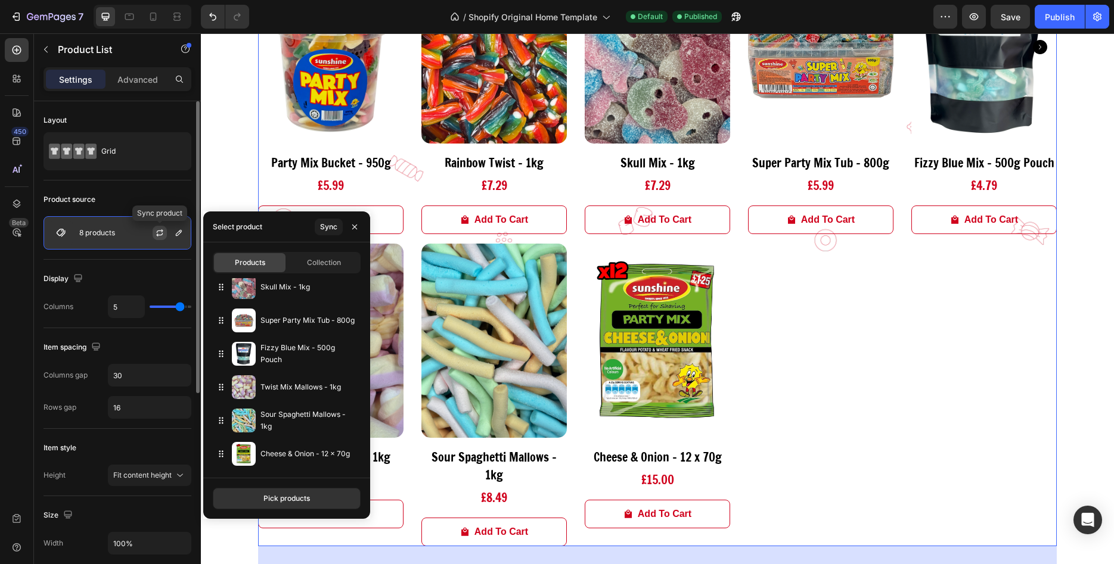
click at [165, 237] on button "button" at bounding box center [160, 233] width 14 height 14
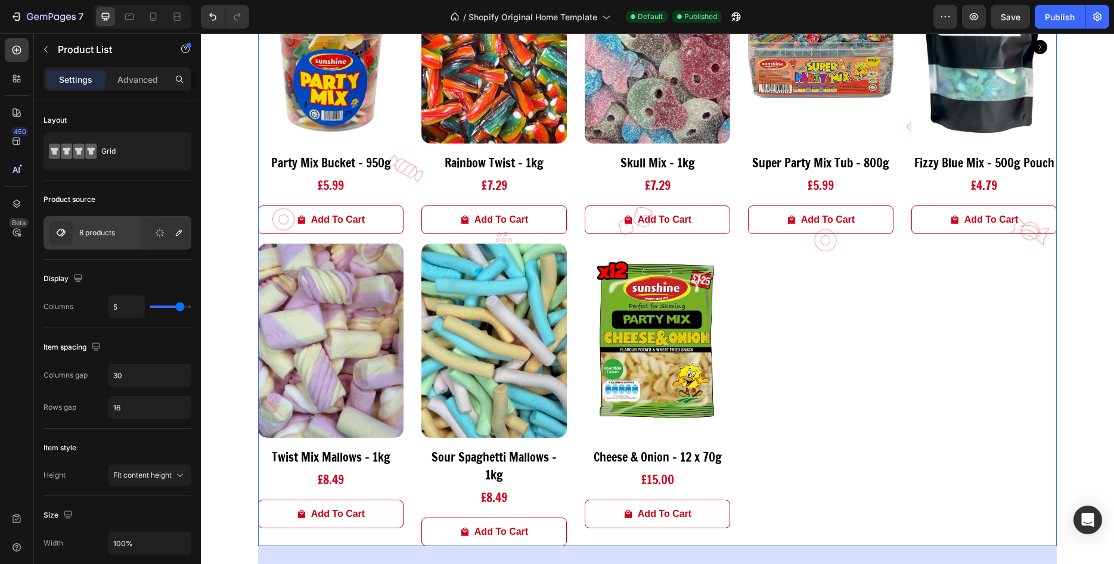
click at [812, 321] on div "Product Images Party Mix Bucket - 950g Product Title £5.99 Product Price Produc…" at bounding box center [657, 248] width 799 height 597
click at [179, 236] on icon "button" at bounding box center [179, 233] width 10 height 10
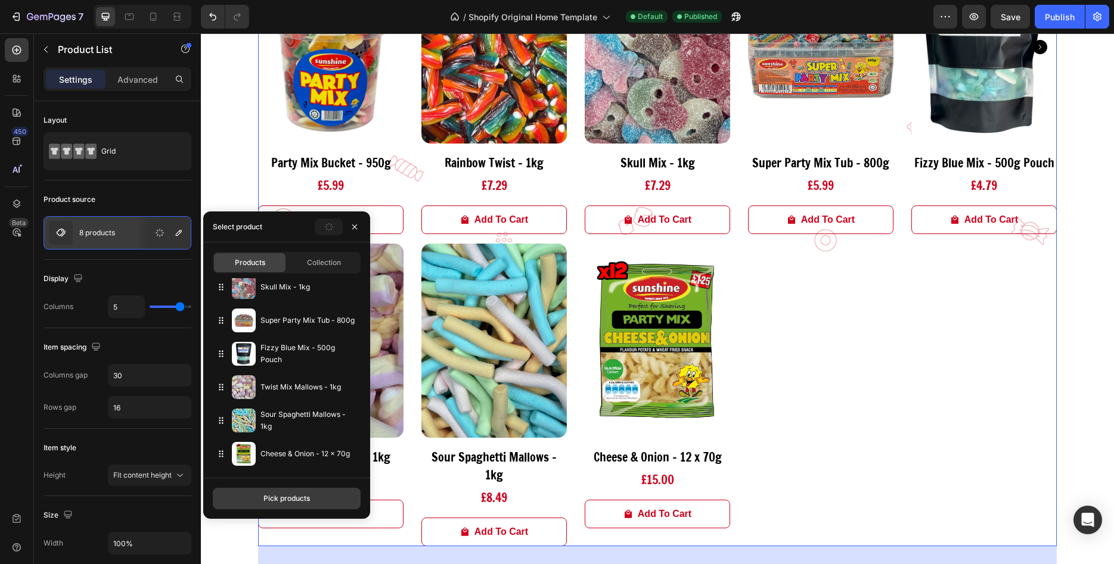
click at [294, 491] on button "Pick products" at bounding box center [287, 498] width 148 height 21
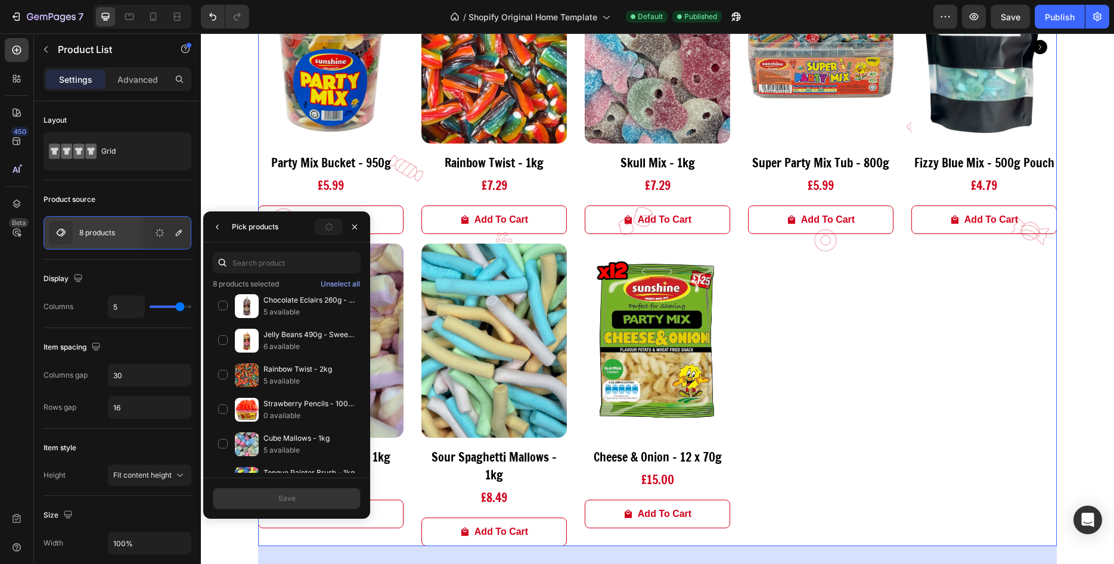
scroll to position [790, 0]
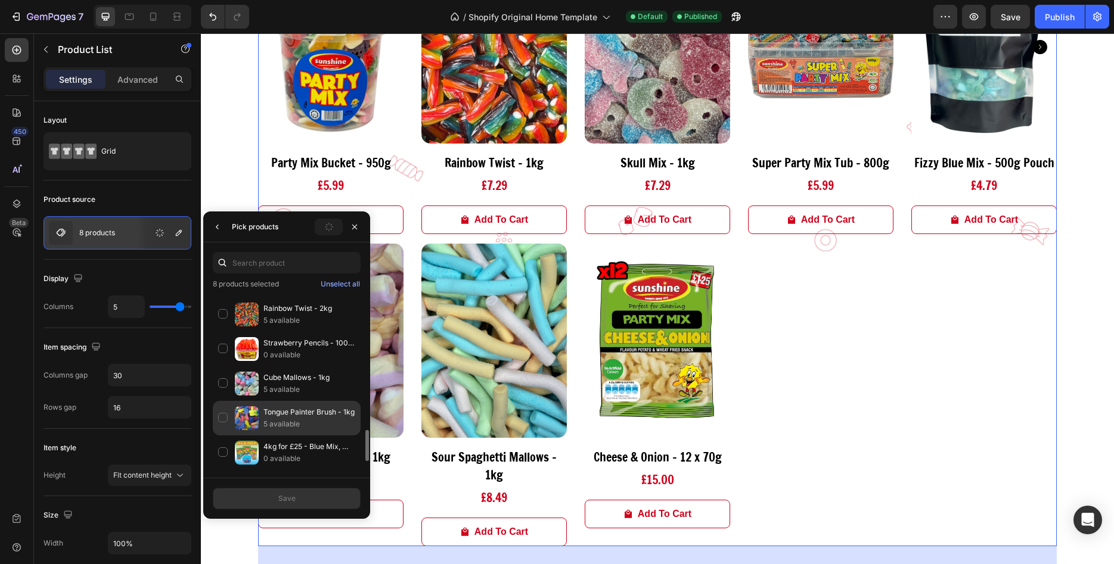
click at [293, 411] on p "Tongue Painter Brush - 1kg" at bounding box center [309, 412] width 92 height 12
click at [307, 494] on button "Save" at bounding box center [287, 498] width 148 height 21
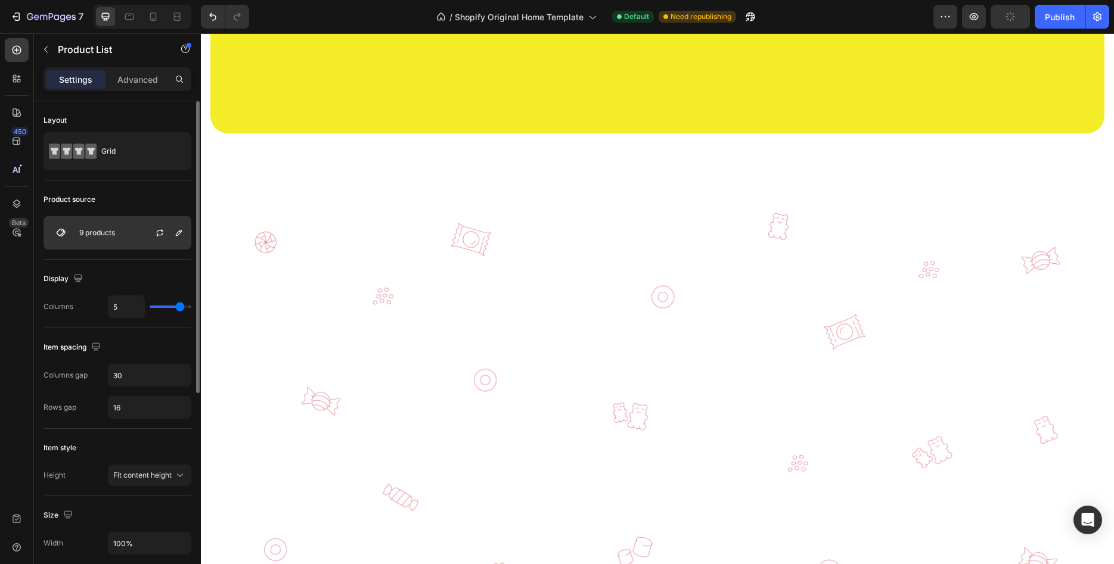
click at [119, 241] on div "9 products" at bounding box center [118, 232] width 148 height 33
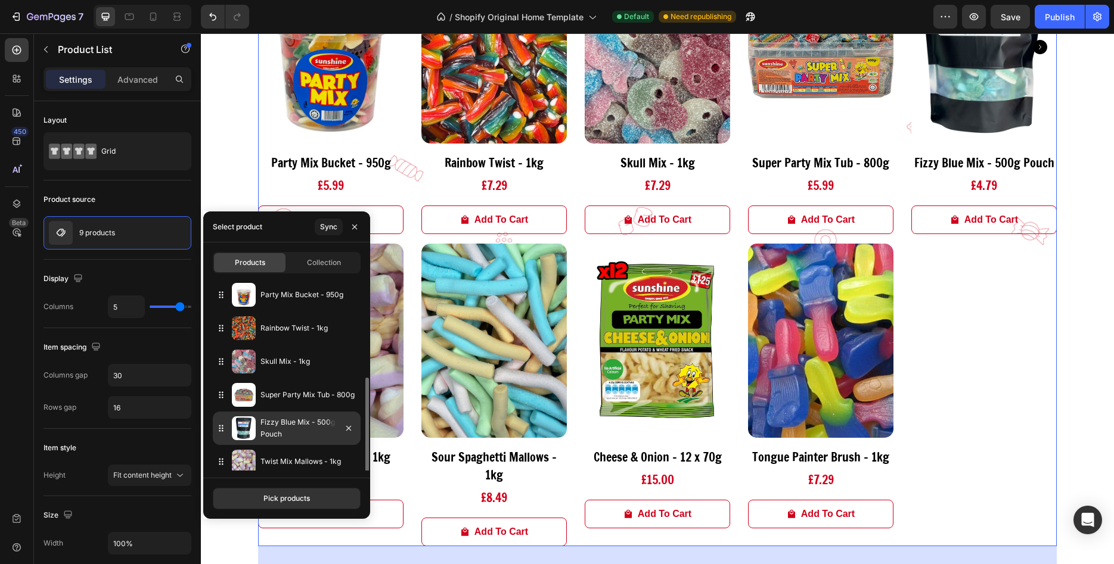
scroll to position [108, 0]
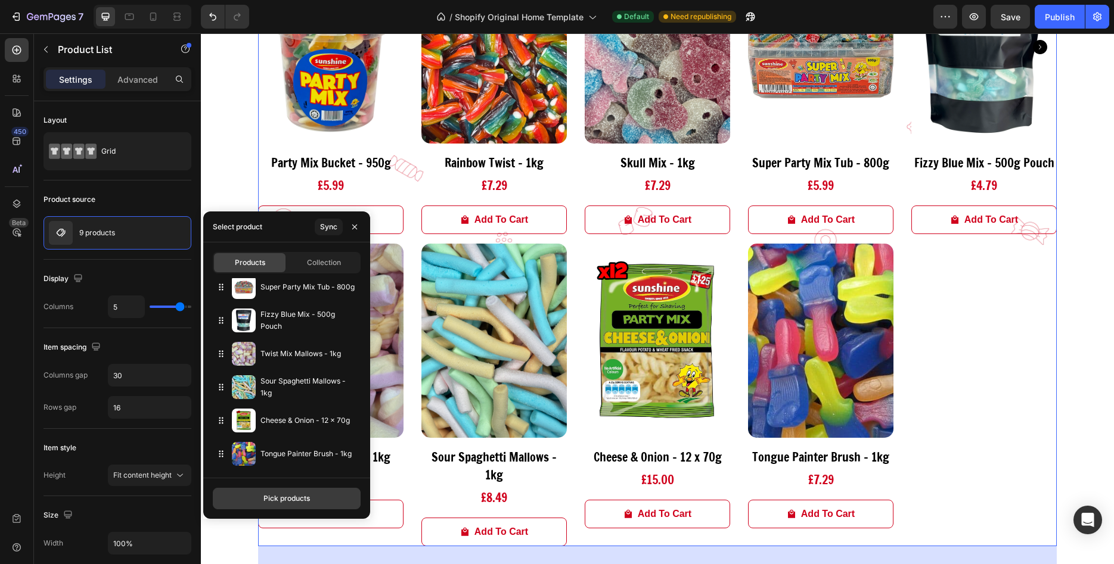
click at [291, 502] on div "Pick products" at bounding box center [286, 499] width 46 height 11
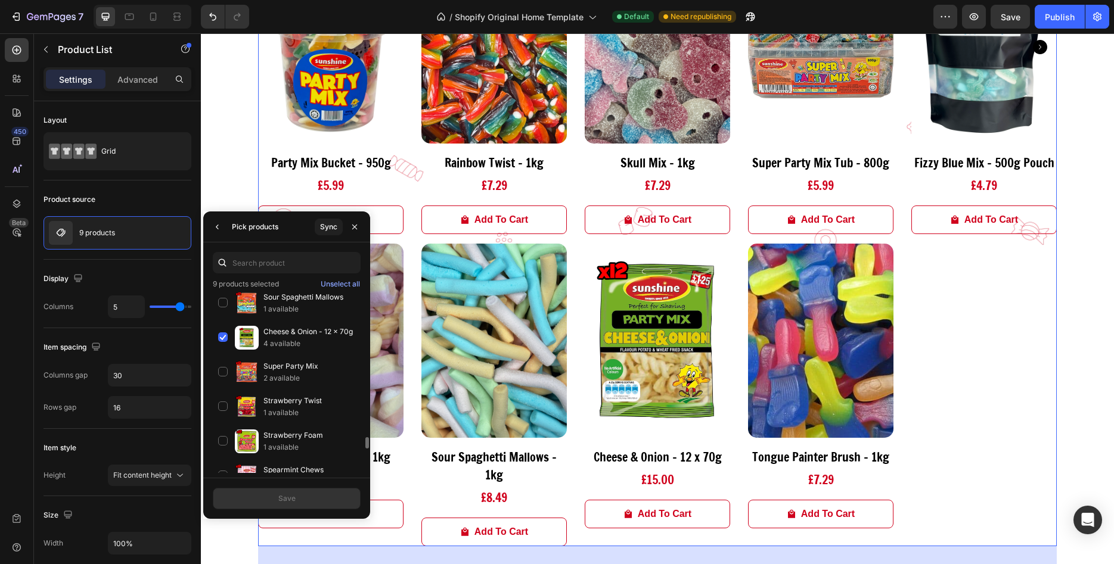
scroll to position [2280, 0]
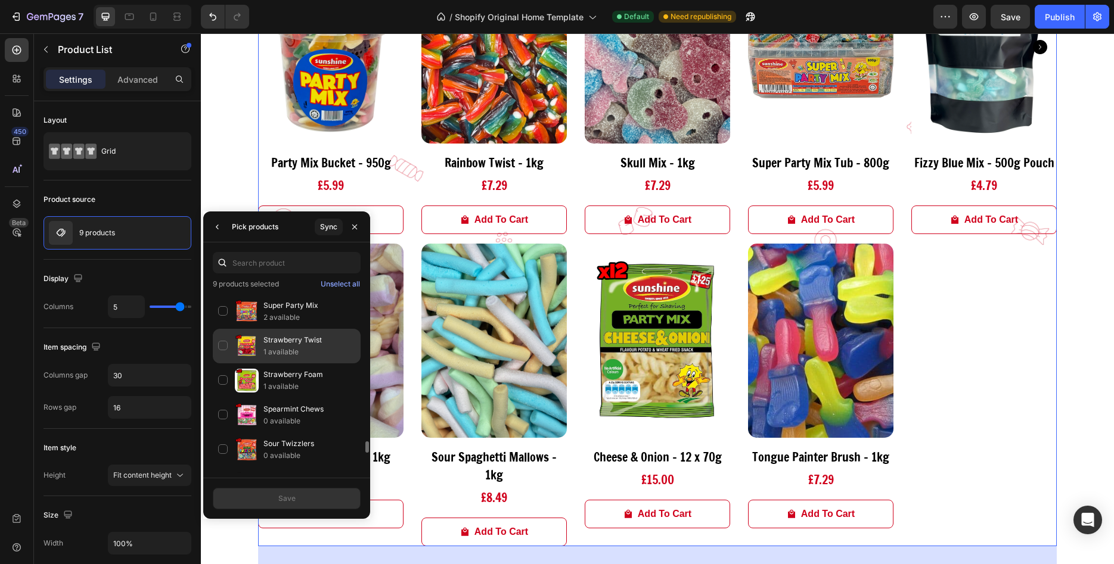
click at [224, 340] on div "Strawberry Twist 1 available" at bounding box center [287, 346] width 148 height 35
click at [323, 492] on button "Save" at bounding box center [287, 498] width 148 height 21
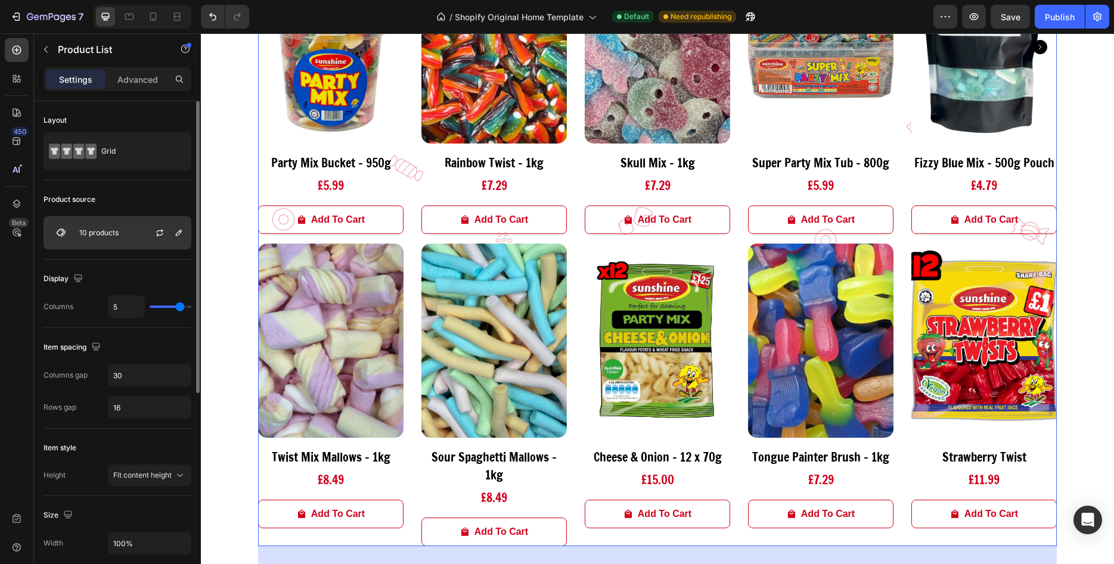
click at [119, 226] on div "10 products" at bounding box center [118, 232] width 148 height 33
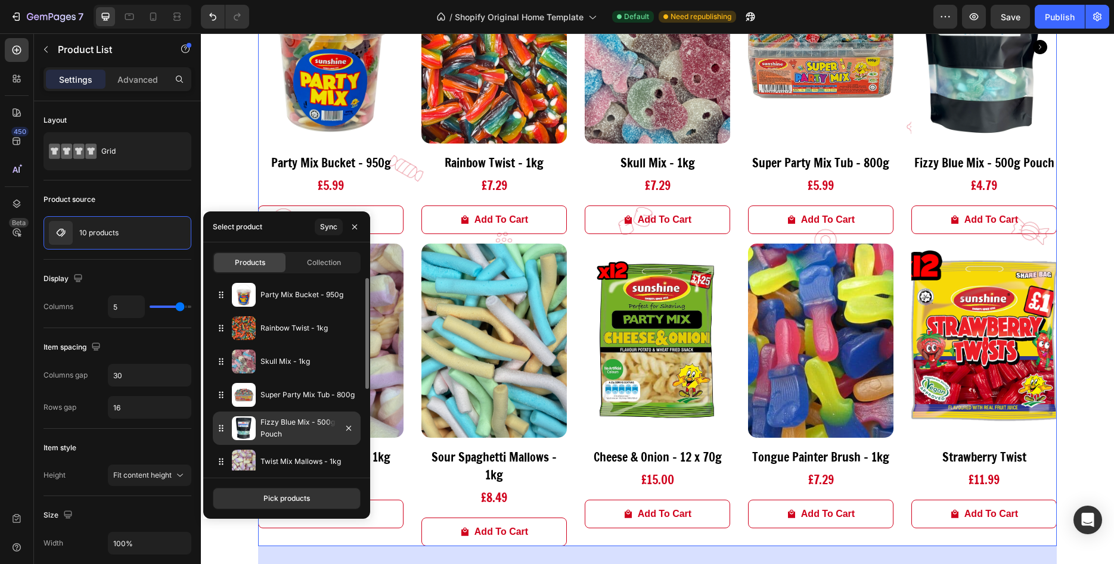
scroll to position [141, 0]
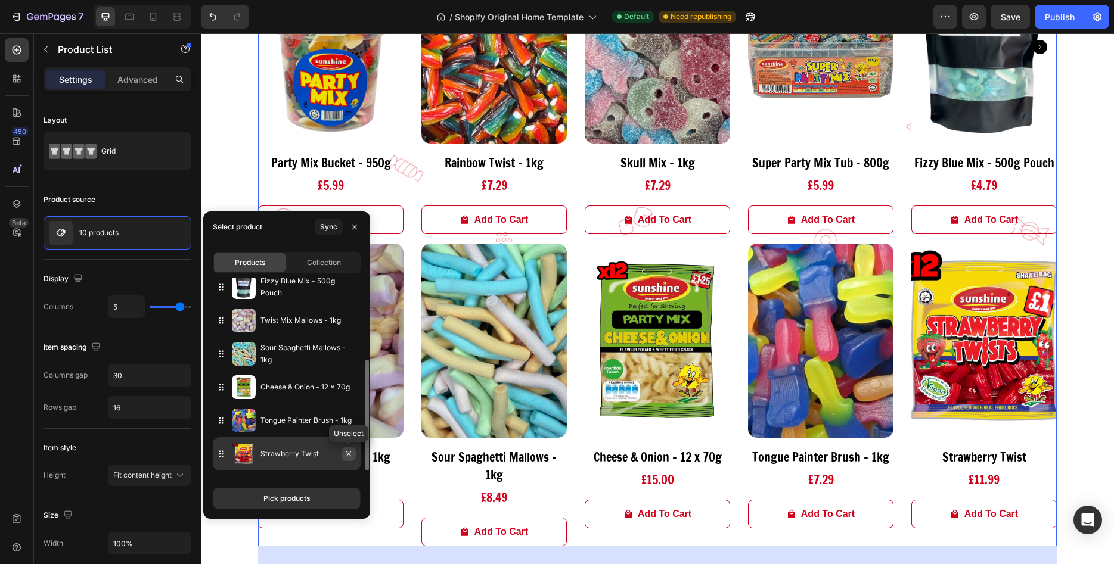
click at [349, 452] on icon "button" at bounding box center [349, 454] width 10 height 10
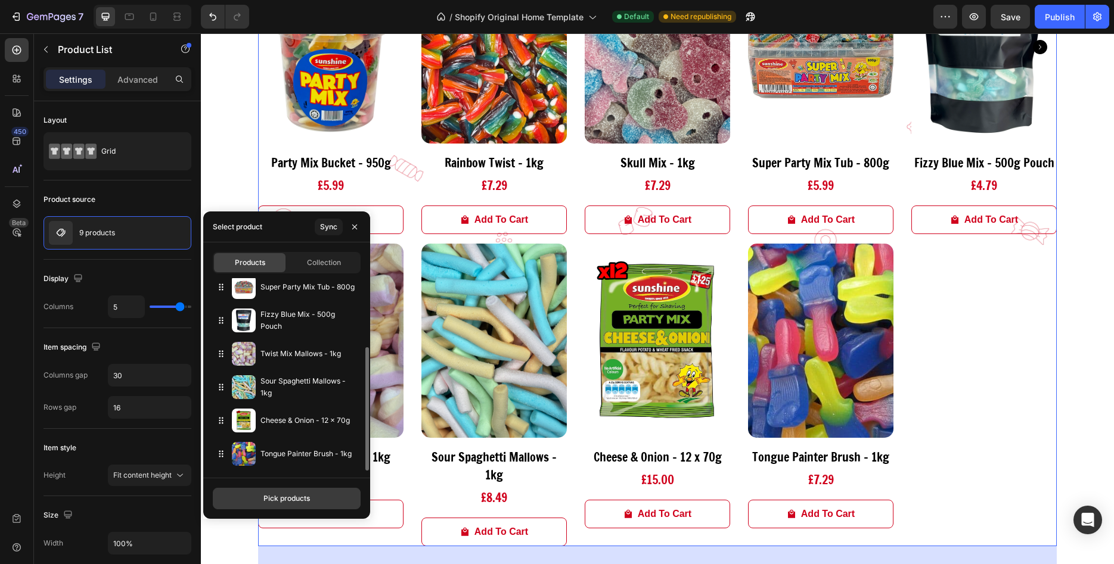
scroll to position [108, 0]
click at [314, 504] on button "Pick products" at bounding box center [287, 498] width 148 height 21
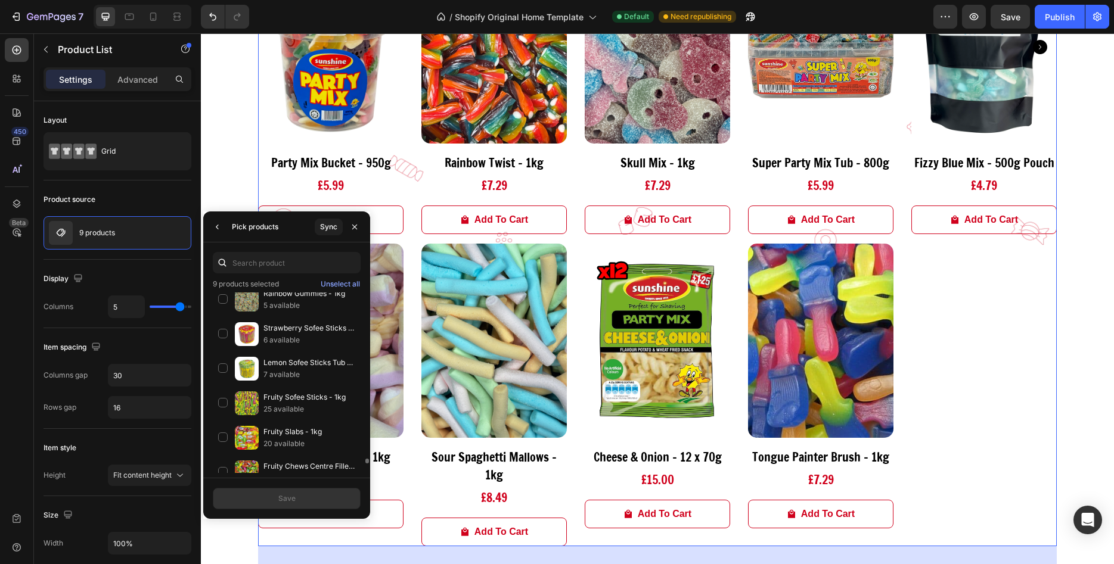
scroll to position [6121, 0]
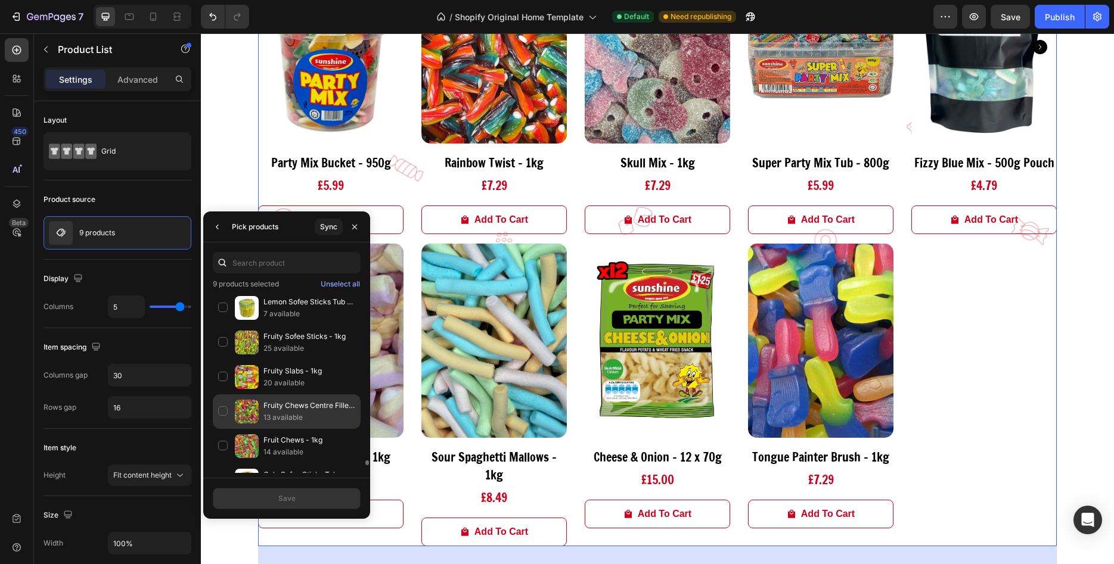
click at [274, 399] on div "Fruity Chews Centre Filled - 1kg 13 available" at bounding box center [287, 412] width 148 height 35
click at [325, 502] on button "Save" at bounding box center [287, 498] width 148 height 21
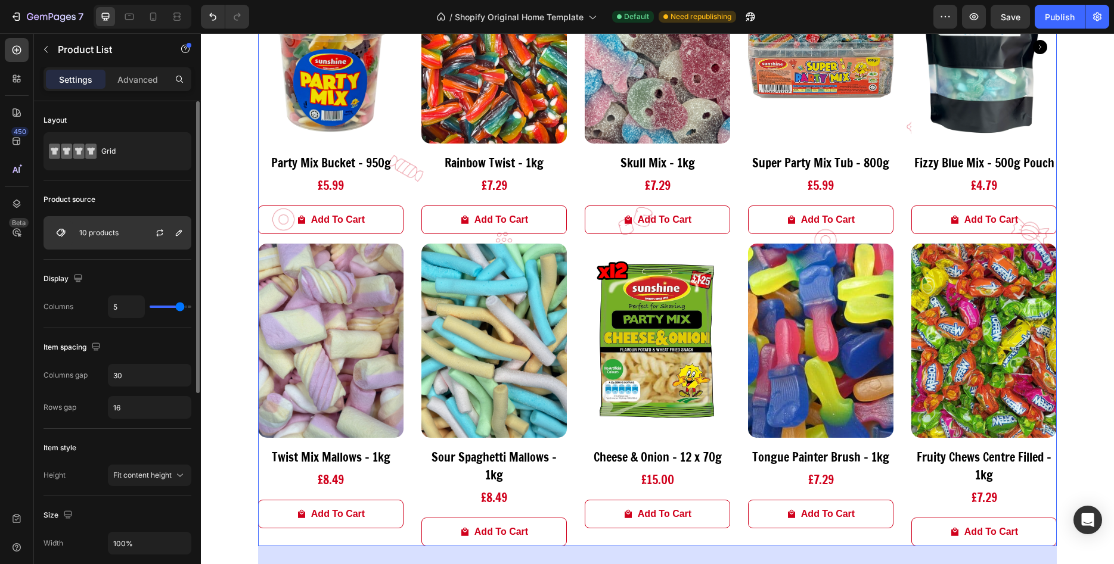
click at [107, 232] on p "10 products" at bounding box center [98, 233] width 39 height 8
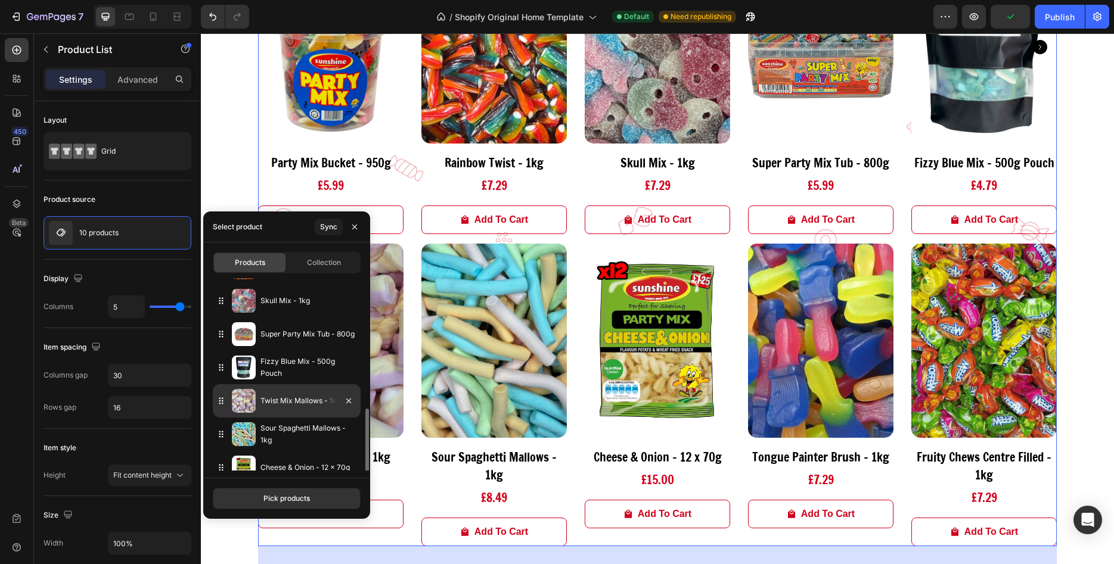
scroll to position [141, 0]
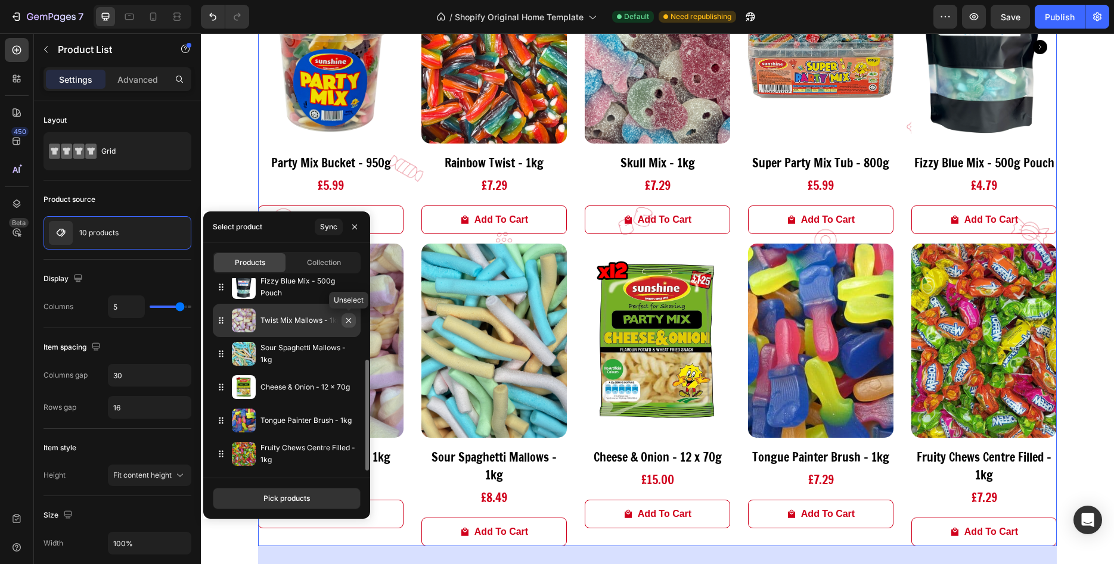
click at [348, 321] on icon "button" at bounding box center [348, 320] width 5 height 5
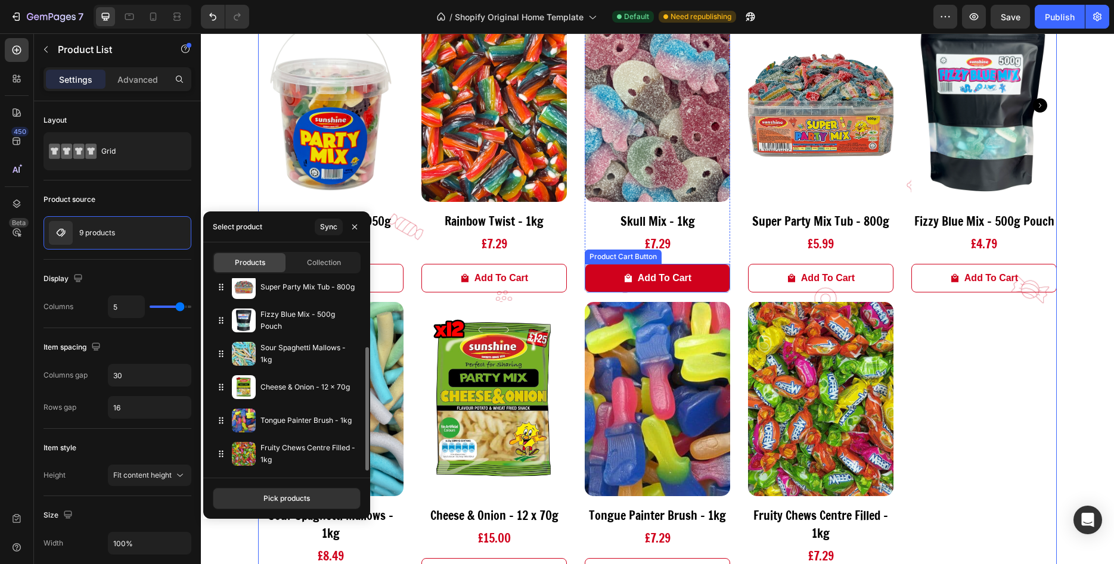
scroll to position [669, 0]
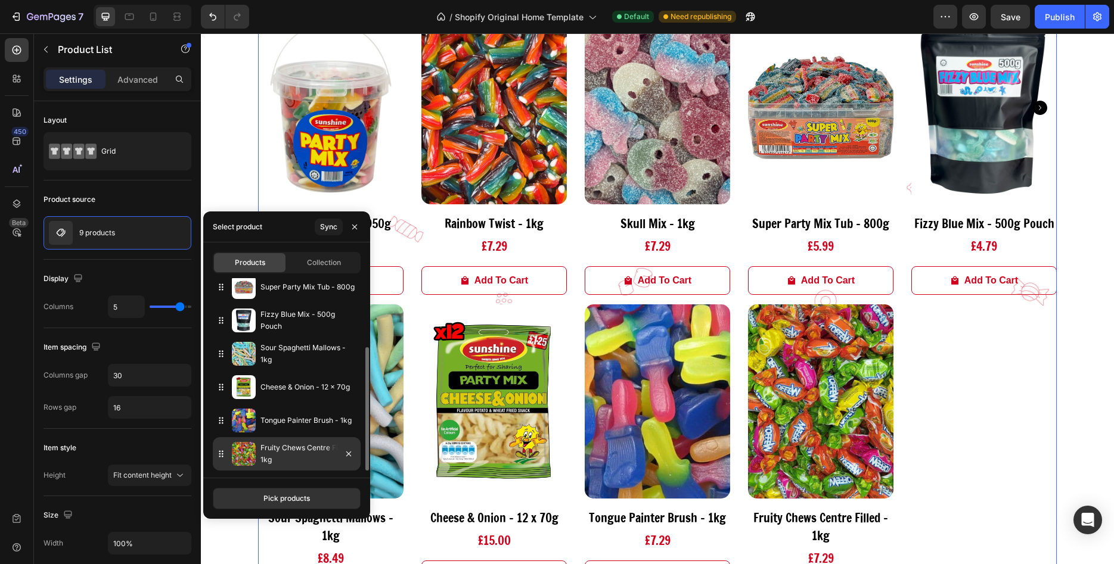
click at [221, 460] on icon at bounding box center [221, 454] width 12 height 12
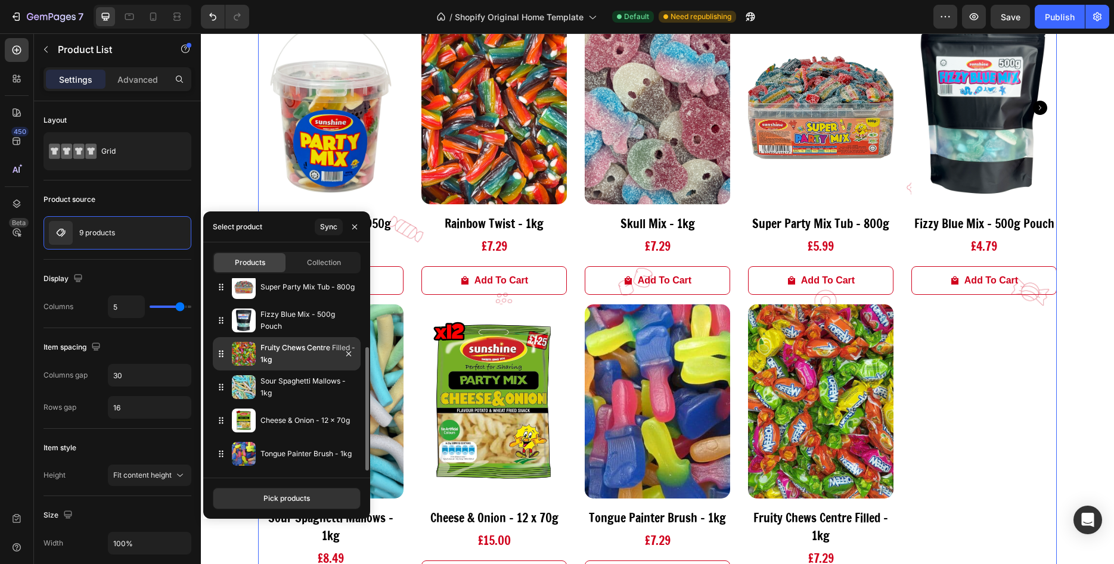
drag, startPoint x: 221, startPoint y: 454, endPoint x: 221, endPoint y: 354, distance: 100.1
click at [221, 354] on icon at bounding box center [221, 354] width 12 height 12
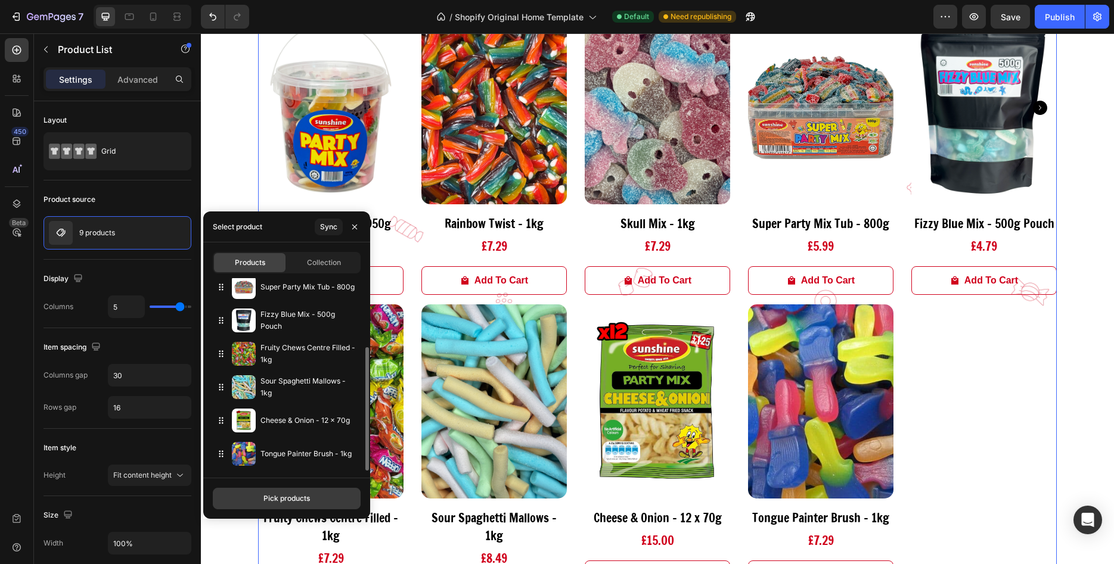
click at [283, 502] on div "Pick products" at bounding box center [286, 499] width 46 height 11
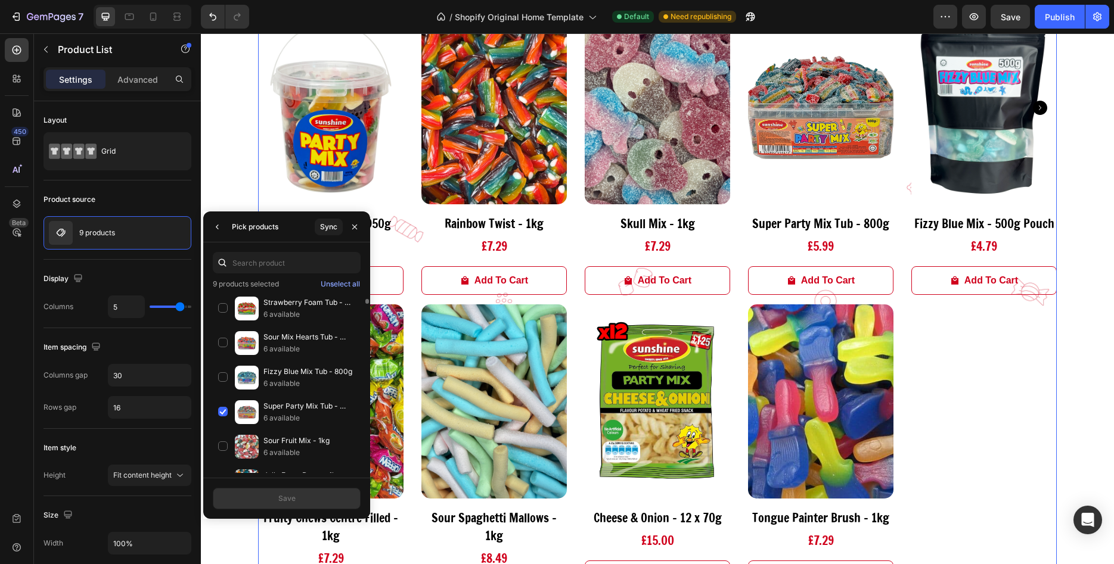
scroll to position [0, 0]
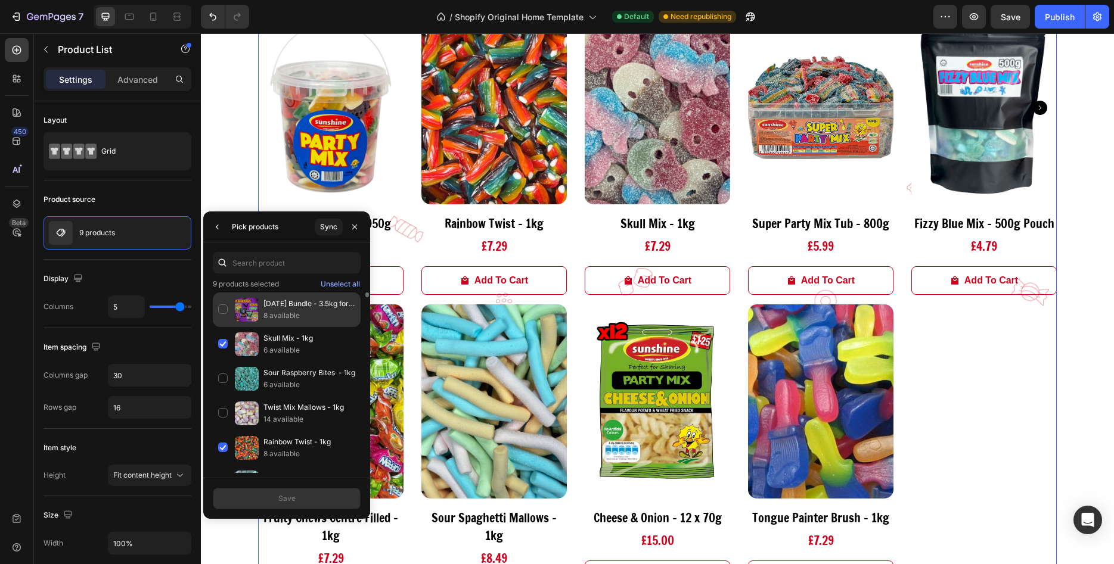
click at [274, 309] on p "[DATE] Bundle - 3.5kg for £19.99 - Jelly Mix, Skull Mix, [DATE] Mix & Vegan Fiz…" at bounding box center [309, 304] width 92 height 12
click at [288, 501] on div "Save" at bounding box center [286, 499] width 17 height 11
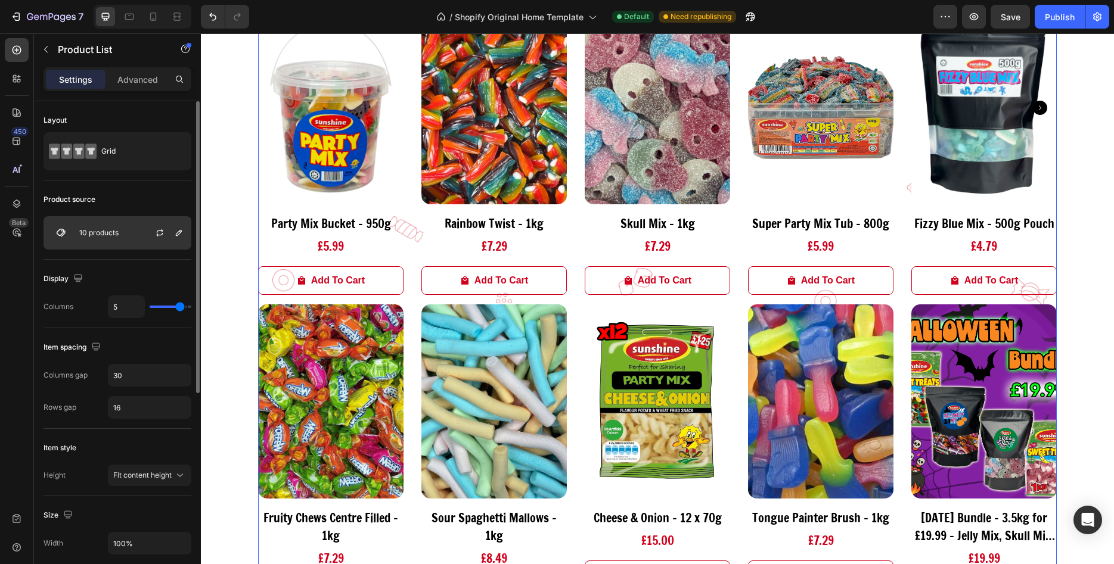
click at [137, 241] on div "10 products" at bounding box center [118, 232] width 148 height 33
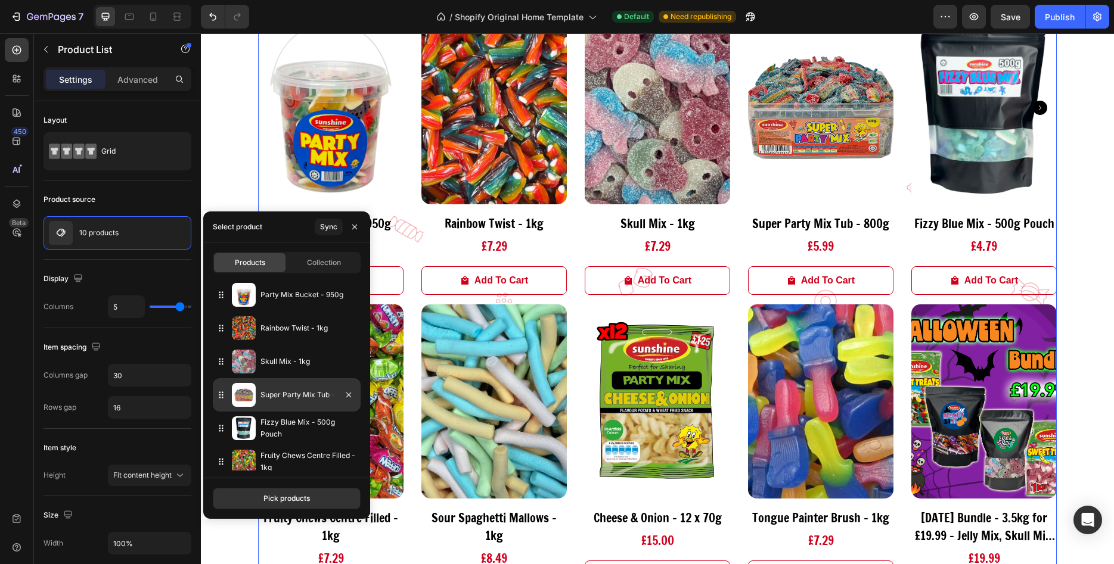
scroll to position [141, 0]
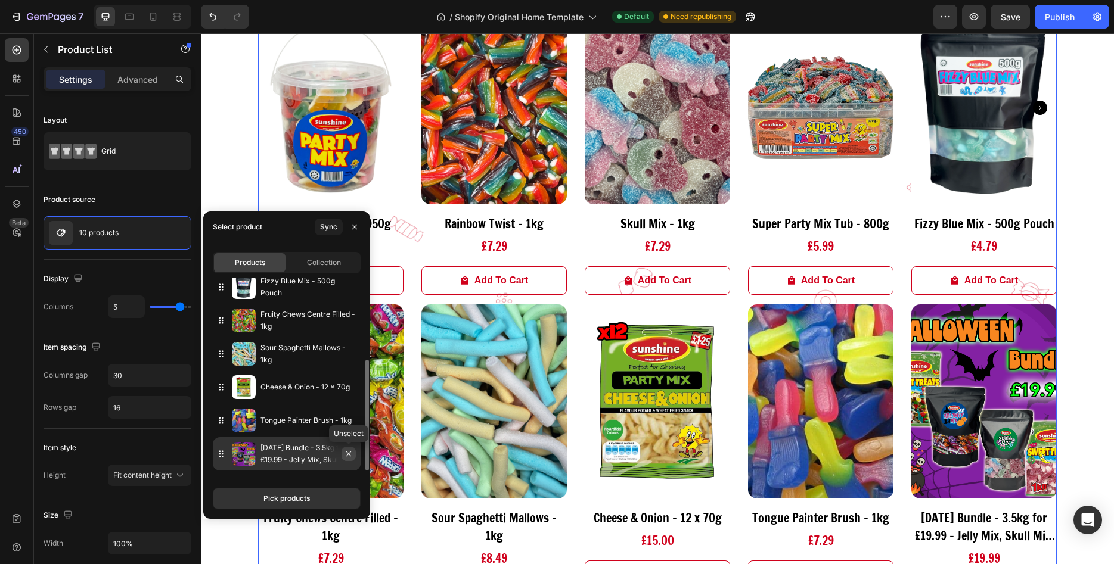
click at [353, 453] on icon "button" at bounding box center [349, 454] width 10 height 10
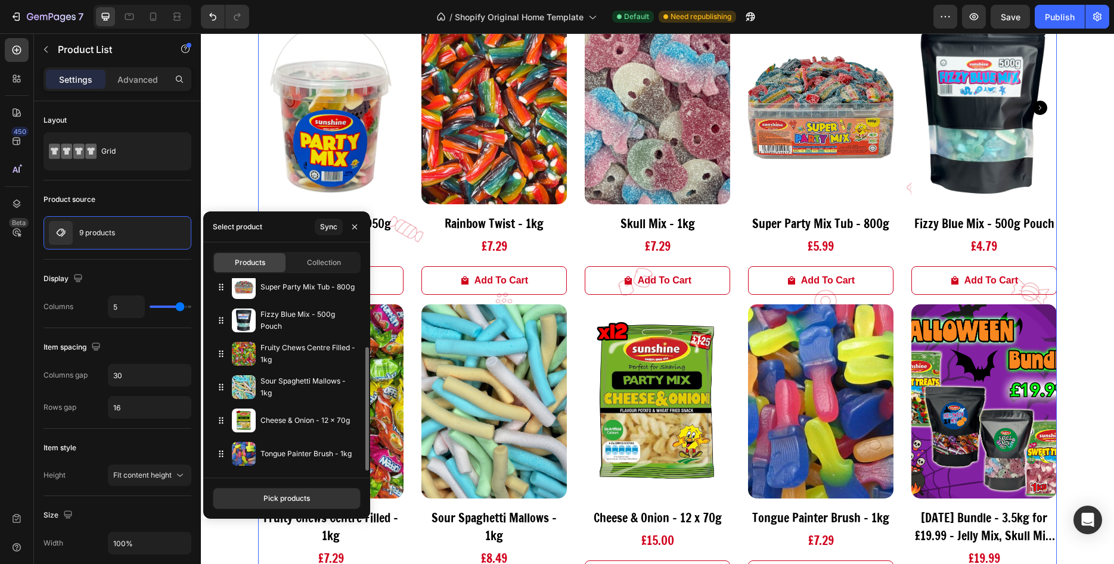
scroll to position [108, 0]
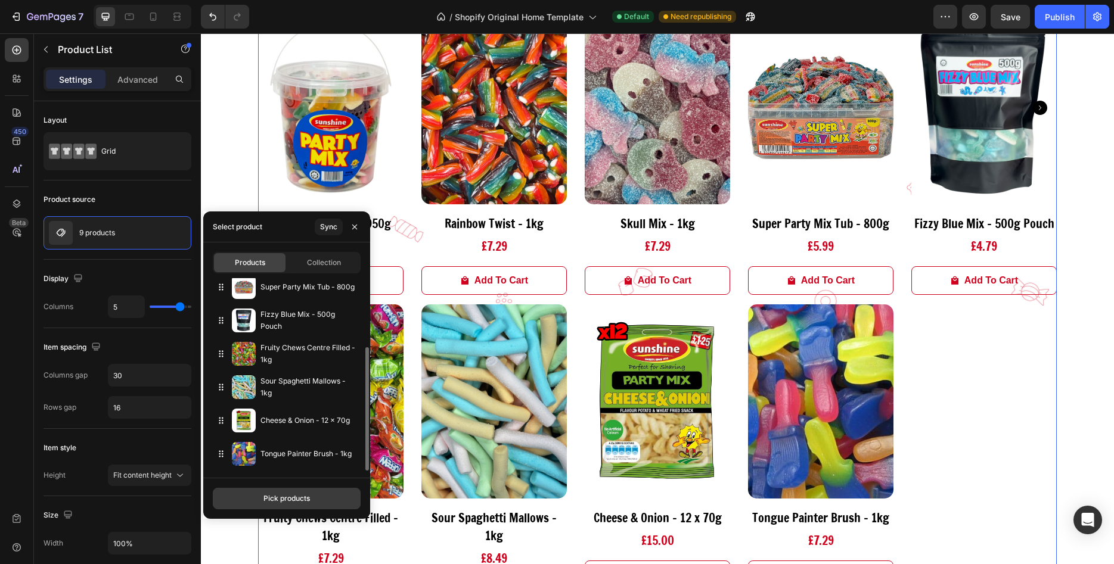
click at [241, 504] on button "Pick products" at bounding box center [287, 498] width 148 height 21
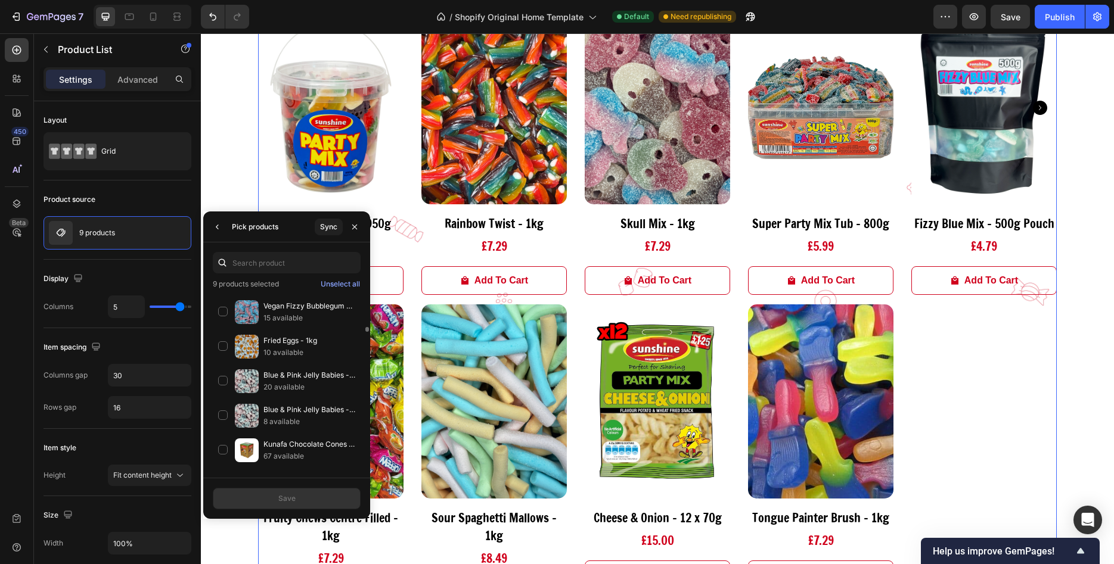
scroll to position [1337, 0]
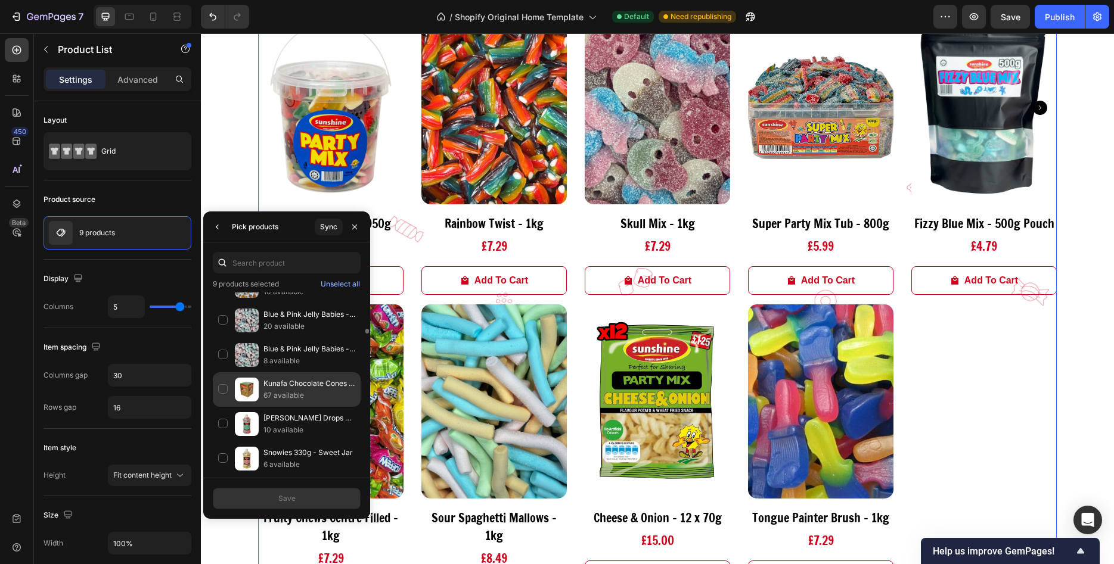
click at [321, 389] on p "Kunafa Chocolate Cones - 10 pieces" at bounding box center [309, 384] width 92 height 12
click at [291, 497] on div "Save" at bounding box center [286, 499] width 17 height 11
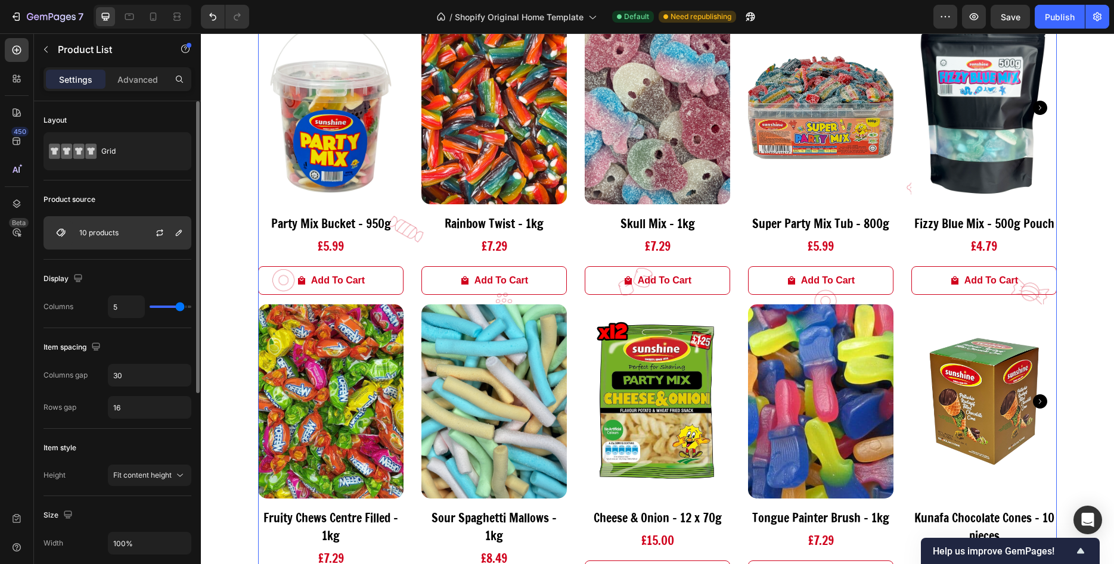
click at [95, 227] on div "10 products" at bounding box center [118, 232] width 148 height 33
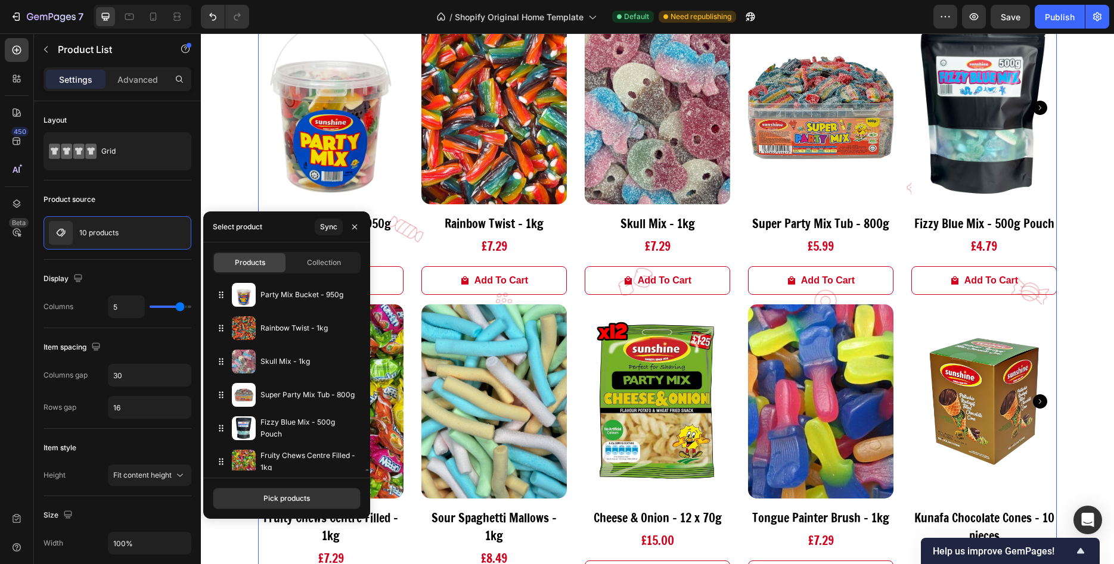
scroll to position [141, 0]
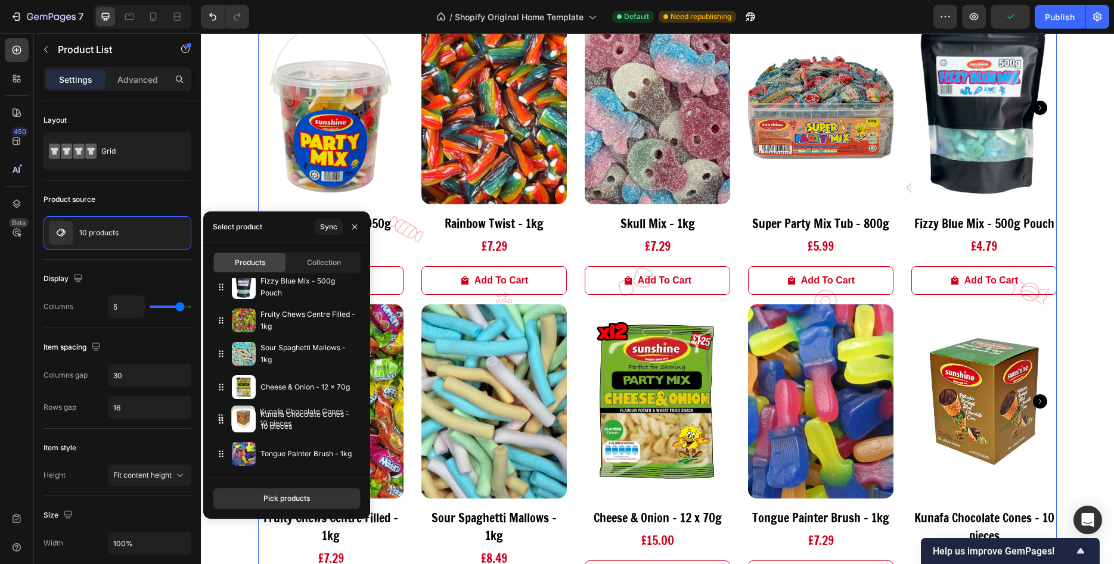
drag, startPoint x: 220, startPoint y: 454, endPoint x: 219, endPoint y: 418, distance: 36.4
click at [219, 418] on icon at bounding box center [221, 421] width 4 height 7
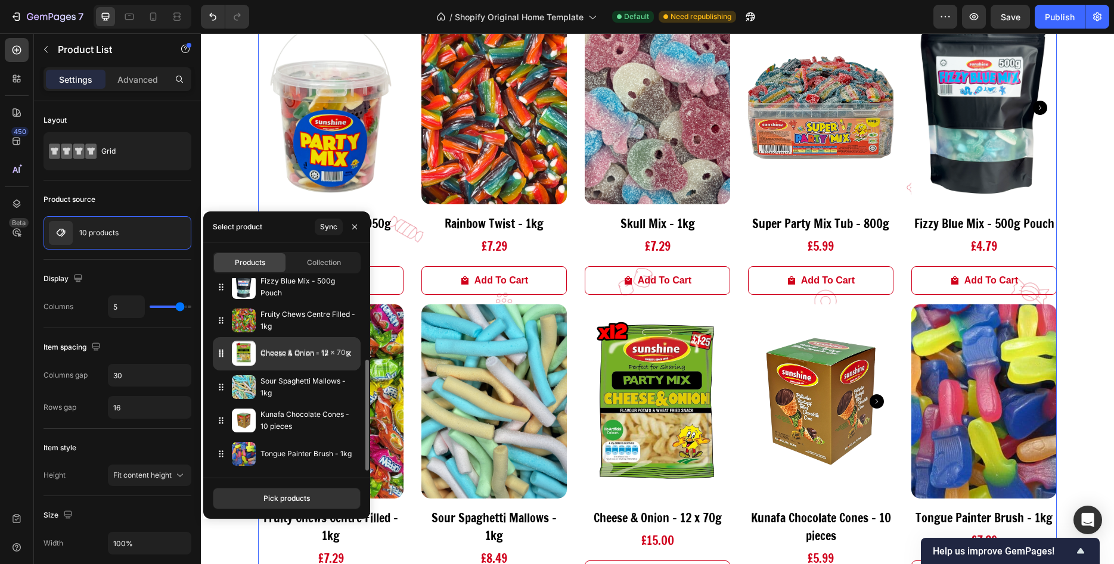
drag, startPoint x: 221, startPoint y: 390, endPoint x: 221, endPoint y: 356, distance: 34.6
click at [221, 356] on icon at bounding box center [221, 354] width 12 height 12
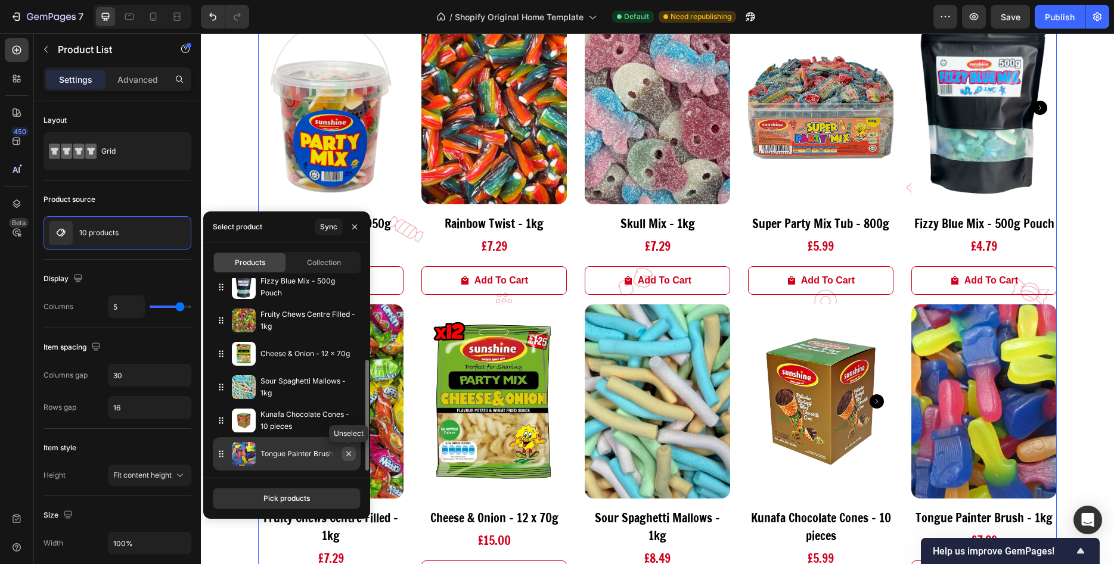
click at [348, 454] on icon "button" at bounding box center [349, 454] width 10 height 10
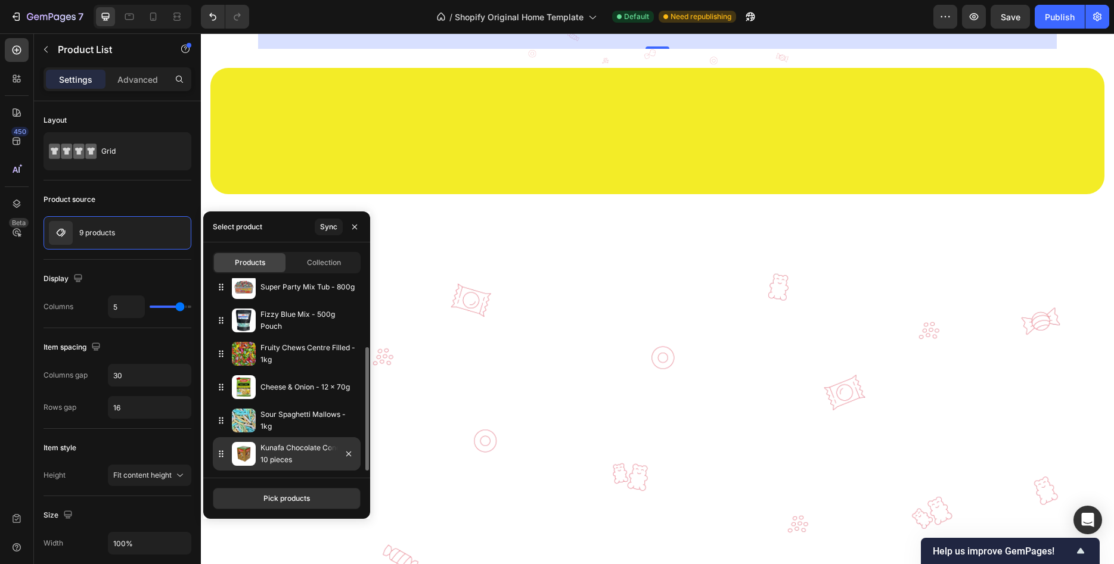
scroll to position [108, 0]
click at [247, 495] on button "Pick products" at bounding box center [287, 498] width 148 height 21
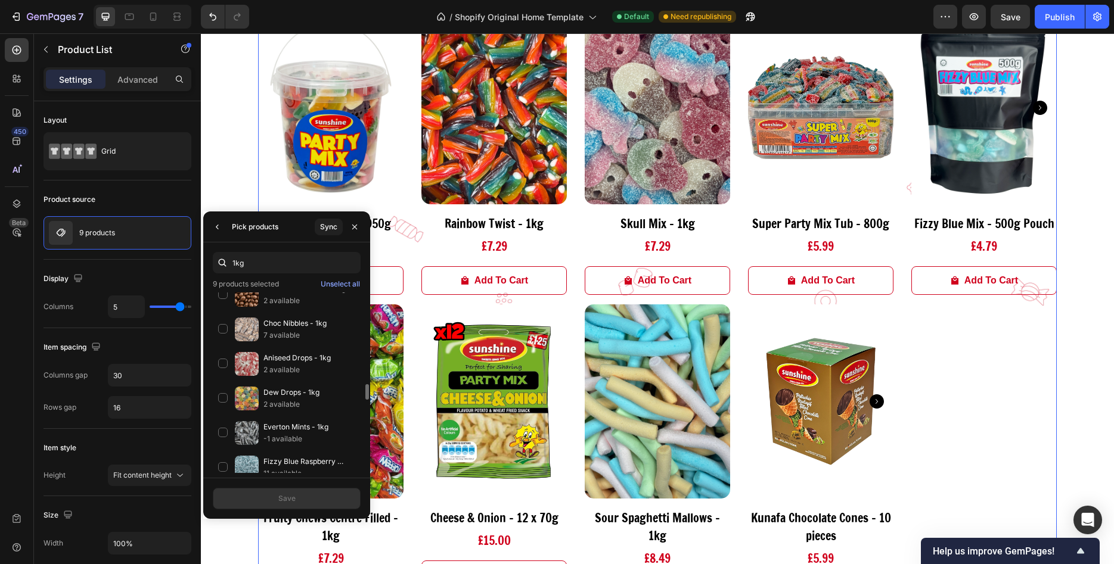
scroll to position [1752, 0]
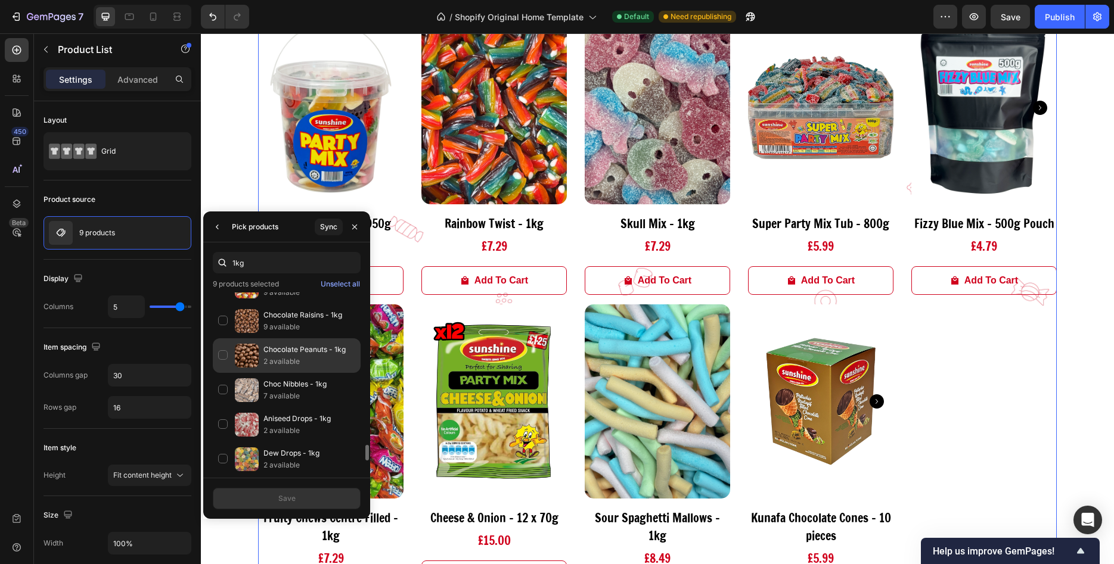
type input "1kg"
click at [302, 361] on p "2 available" at bounding box center [309, 362] width 92 height 12
drag, startPoint x: 284, startPoint y: 500, endPoint x: 82, endPoint y: 462, distance: 205.6
click at [284, 500] on div "Save" at bounding box center [286, 499] width 17 height 11
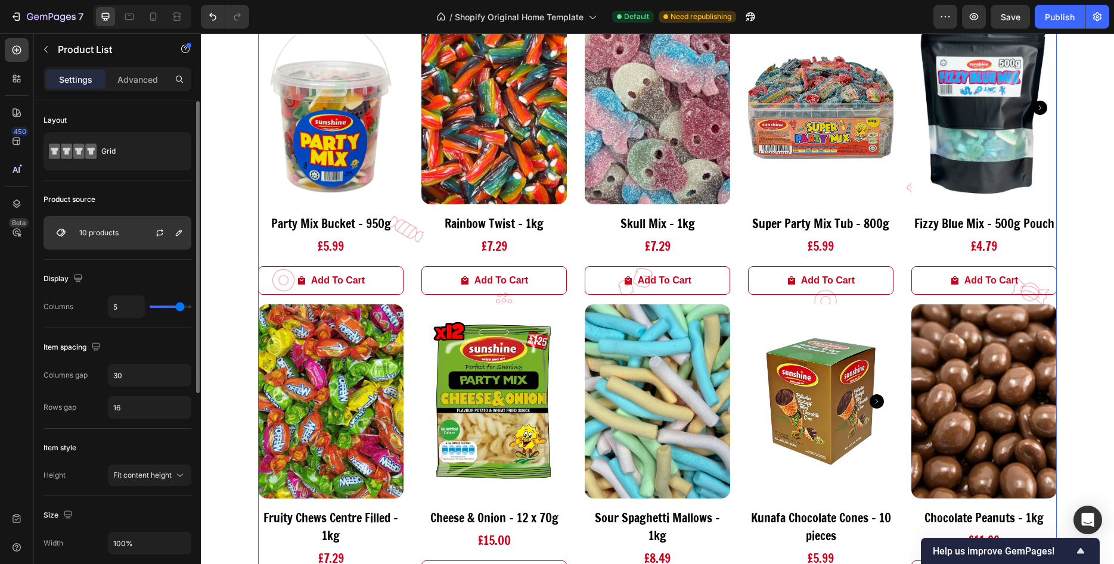
click at [126, 235] on div "10 products" at bounding box center [118, 232] width 148 height 33
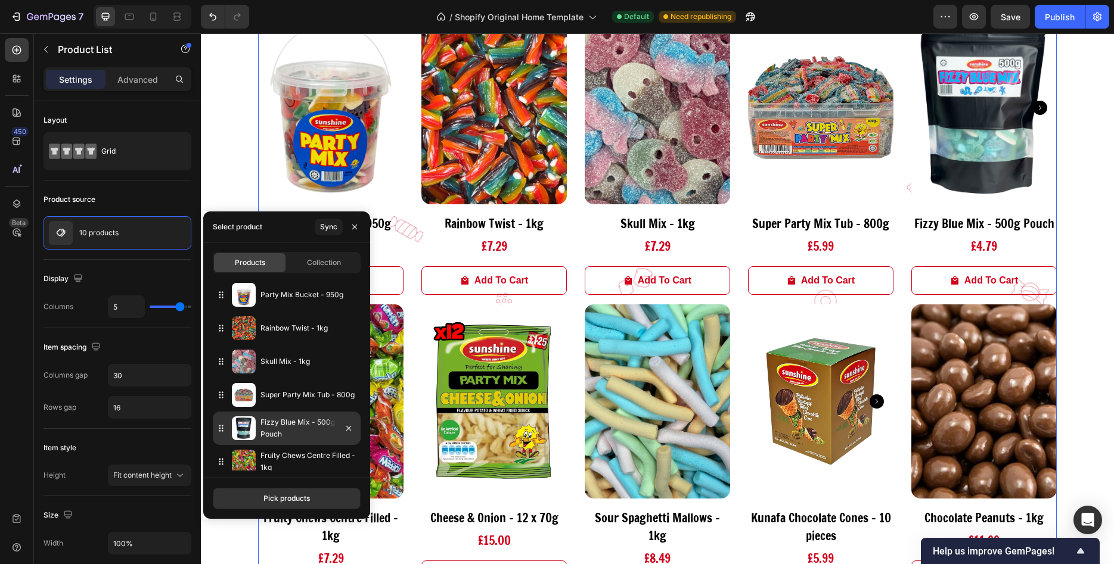
scroll to position [141, 0]
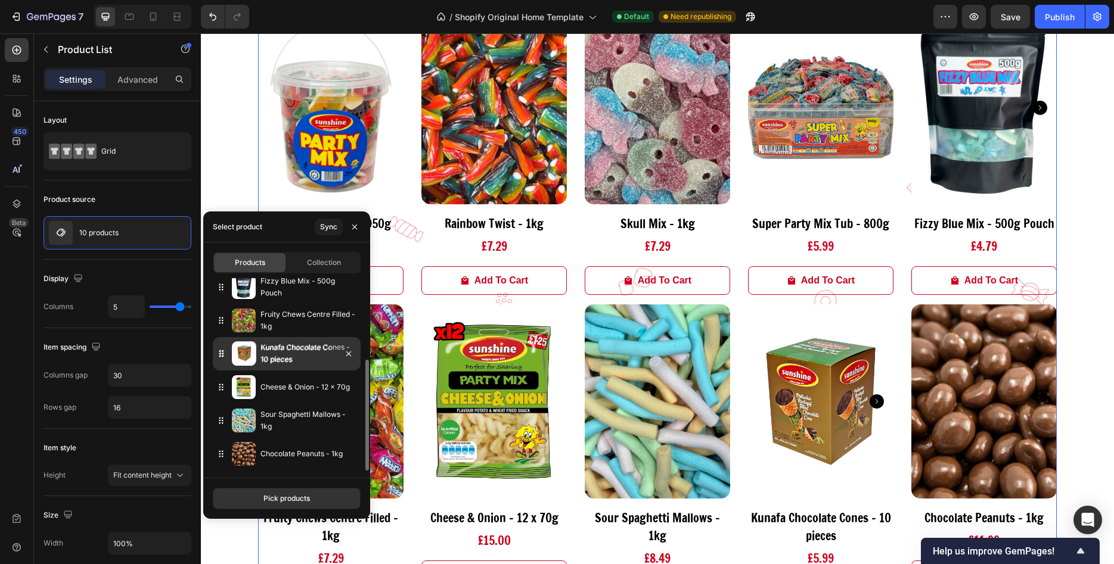
drag, startPoint x: 221, startPoint y: 423, endPoint x: 220, endPoint y: 355, distance: 67.4
click at [220, 355] on icon at bounding box center [221, 354] width 12 height 12
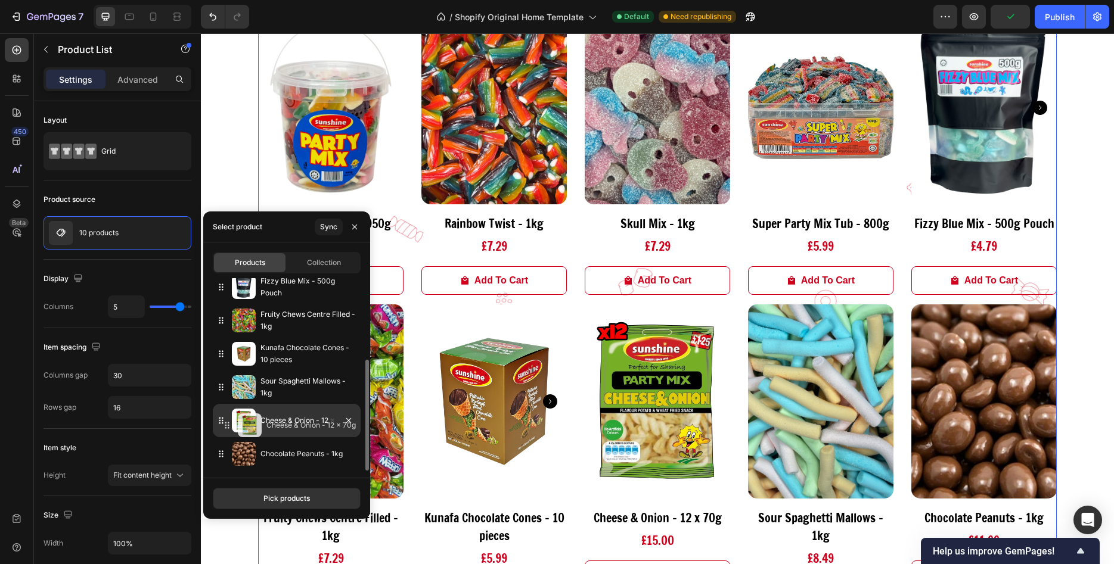
drag, startPoint x: 221, startPoint y: 389, endPoint x: 222, endPoint y: 425, distance: 36.4
click at [225, 430] on div "Cheese & Onion - 12 x 70g" at bounding box center [287, 420] width 148 height 33
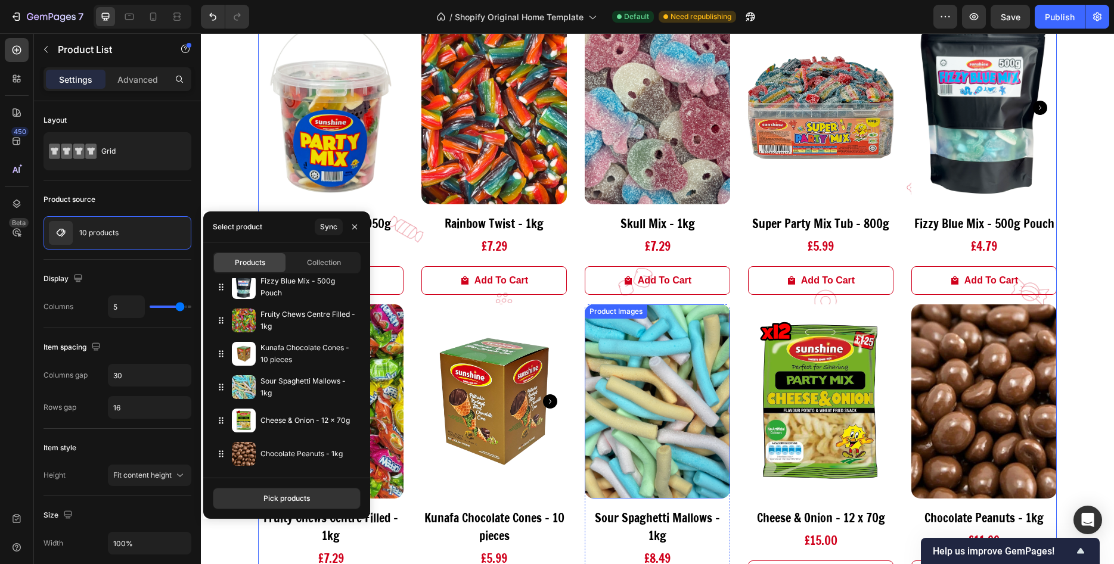
scroll to position [790, 0]
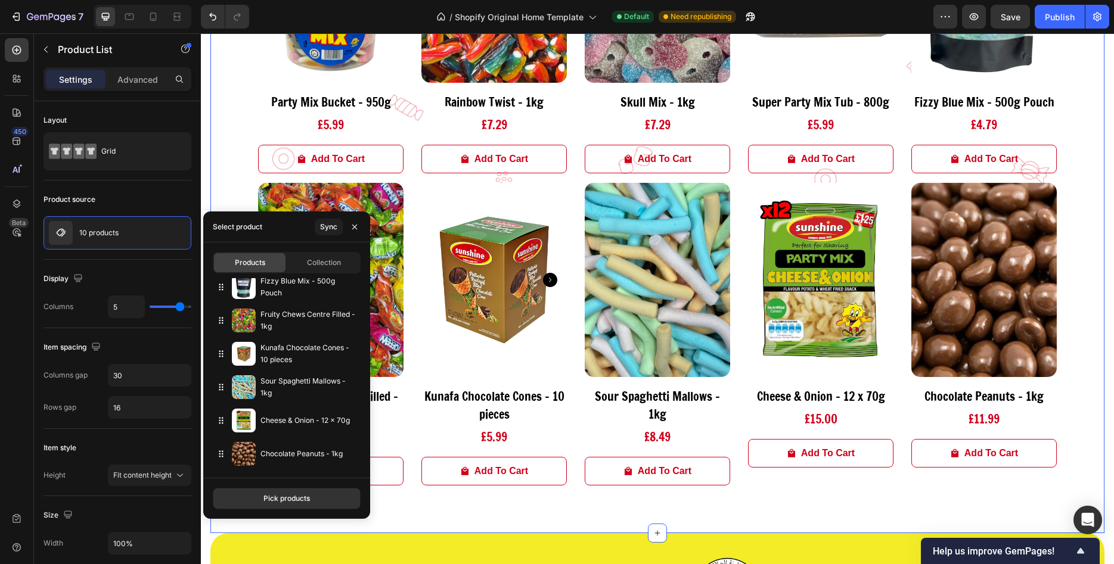
click at [238, 142] on div "Sweet Treats Heading Product Images Party Mix Bucket - 950g Product Title £5.99…" at bounding box center [657, 175] width 894 height 715
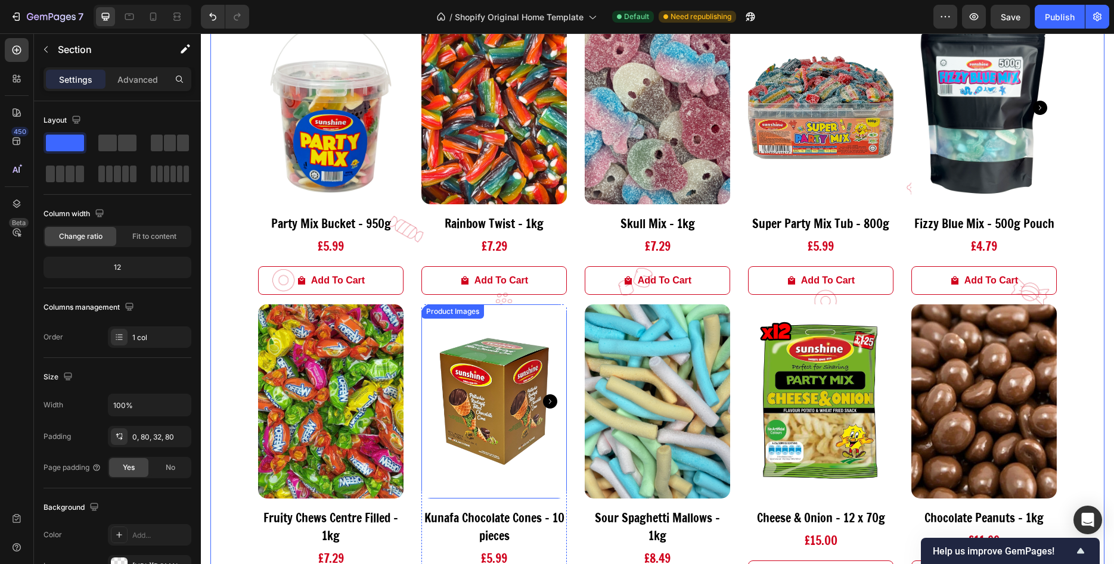
scroll to position [608, 0]
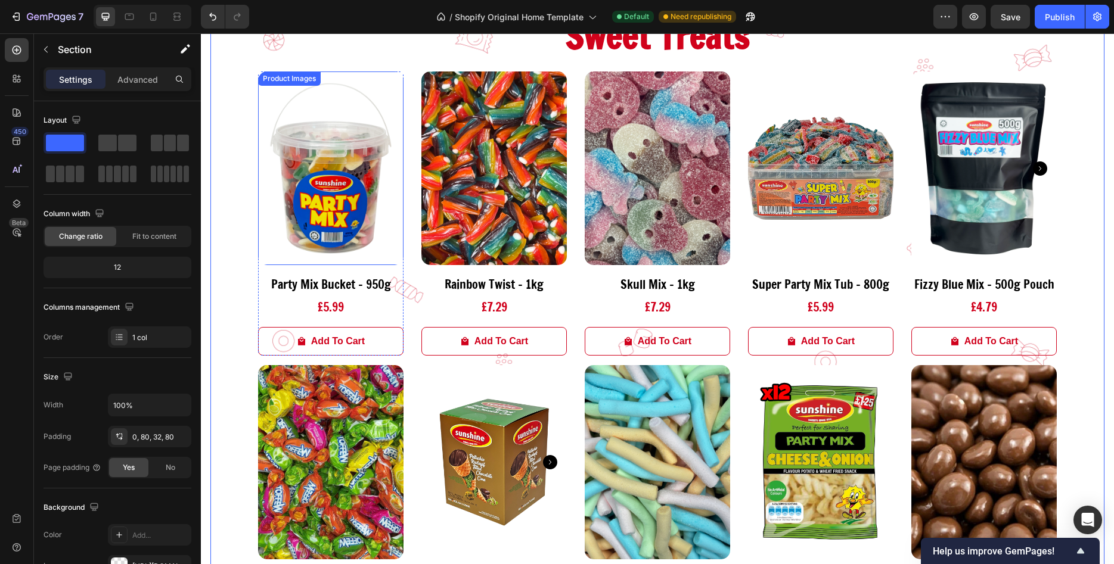
click at [330, 198] on img at bounding box center [330, 169] width 145 height 194
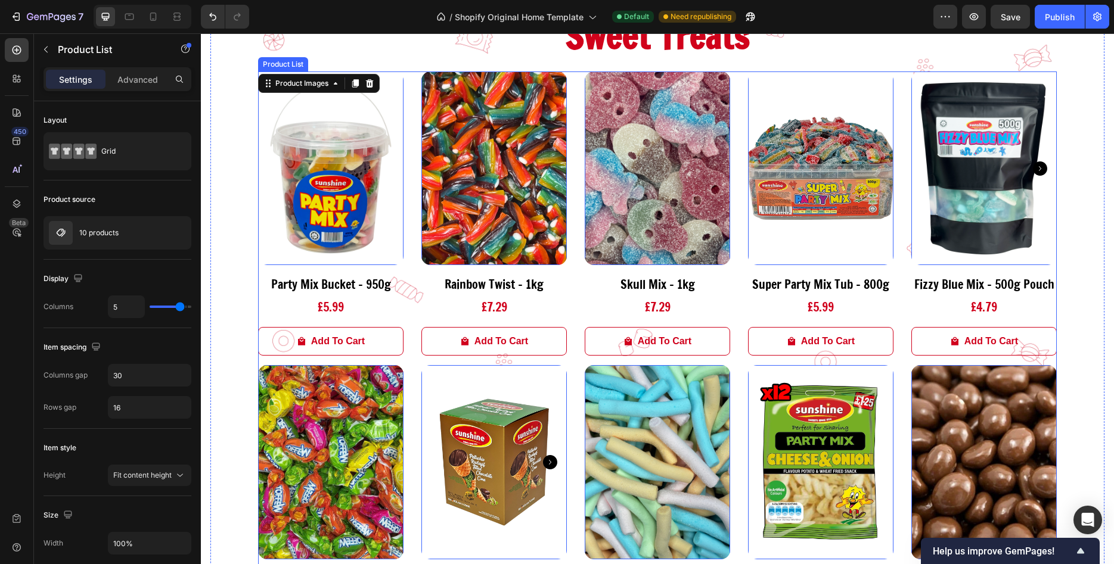
click at [414, 287] on div "Product Images 16 Party Mix Bucket - 950g Product Title £5.99 Product Price Pro…" at bounding box center [657, 370] width 799 height 597
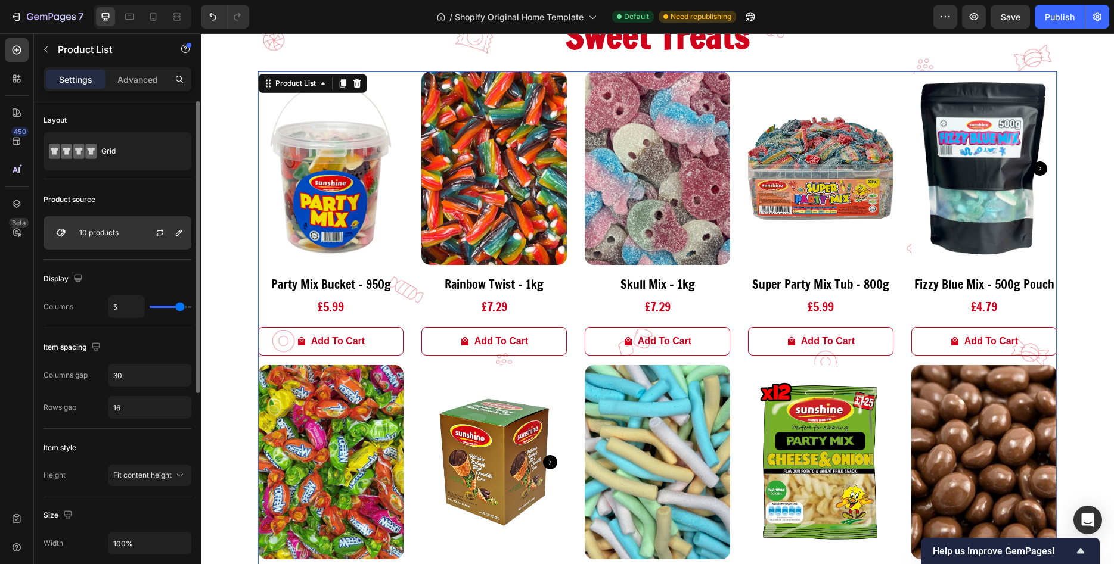
click at [150, 240] on div at bounding box center [164, 233] width 52 height 32
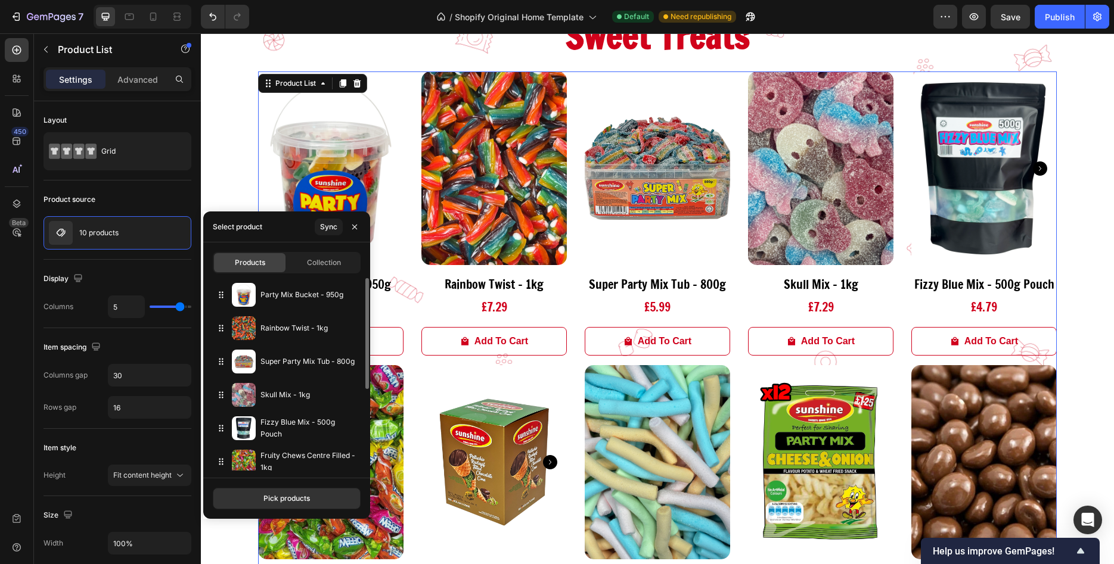
drag, startPoint x: 221, startPoint y: 362, endPoint x: 210, endPoint y: 411, distance: 50.0
click at [210, 411] on div "Party Mix Bucket - 950g Rainbow Twist - 1kg Super Party Mix Tub - 800g Skull Mi…" at bounding box center [286, 445] width 167 height 334
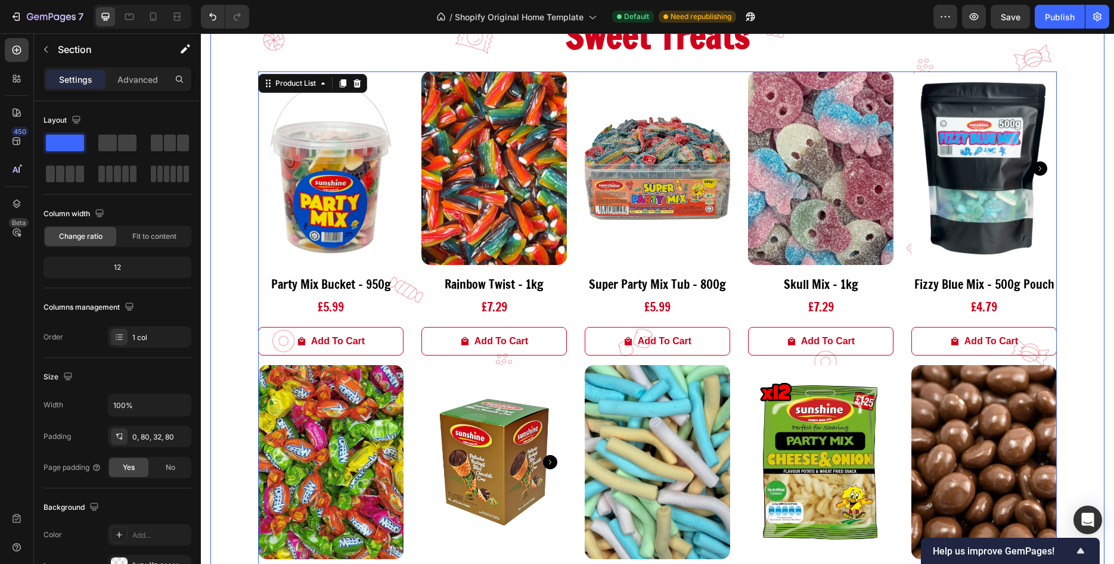
click at [222, 173] on div "Sweet Treats Heading Product Images Party Mix Bucket - 950g Product Title £5.99…" at bounding box center [657, 358] width 894 height 715
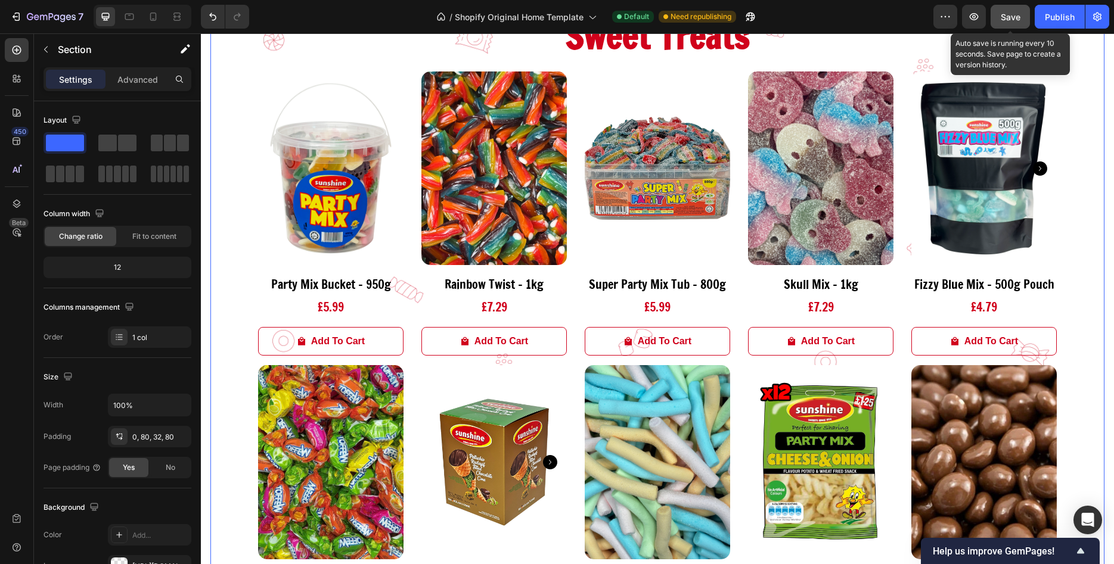
click at [1004, 14] on span "Save" at bounding box center [1011, 17] width 20 height 10
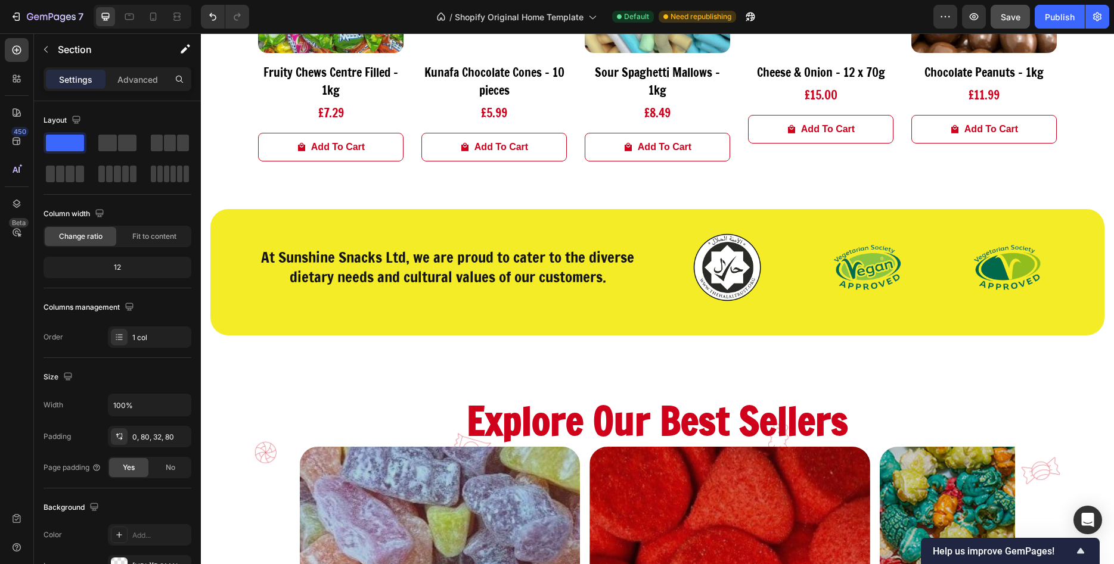
scroll to position [907, 0]
